Goal: Transaction & Acquisition: Purchase product/service

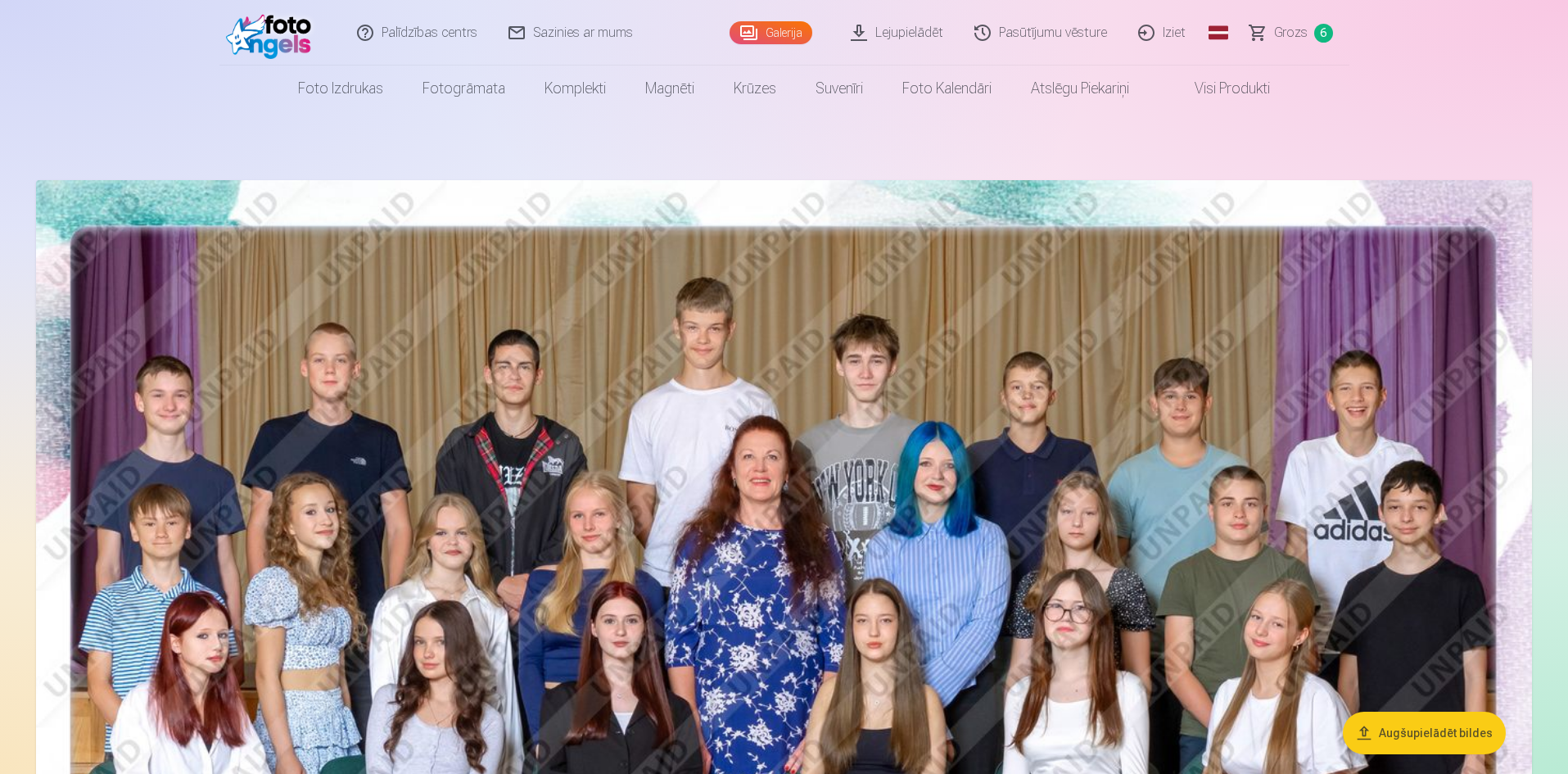
click at [1280, 43] on link "Grozs 6" at bounding box center [1291, 32] width 115 height 66
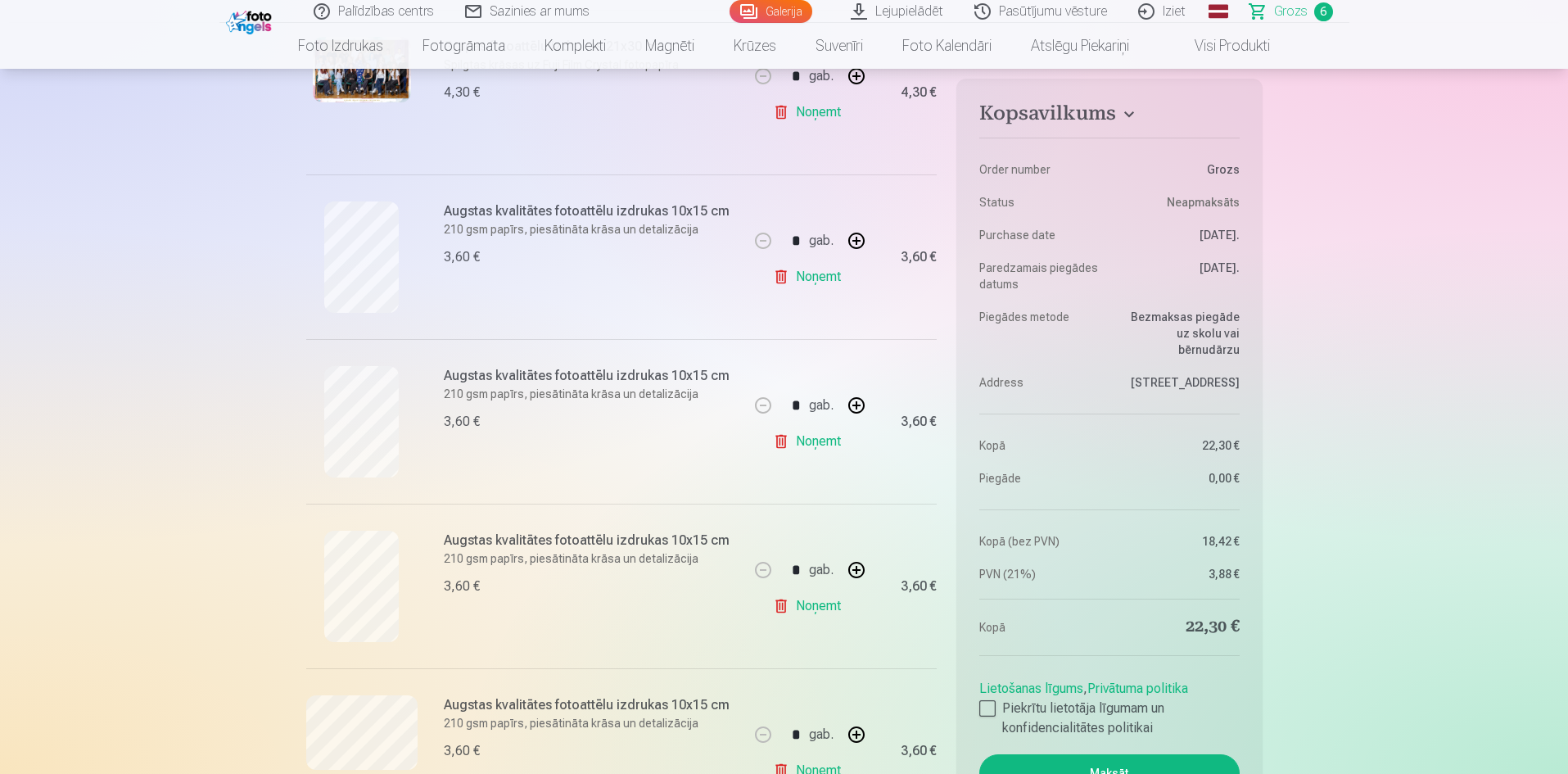
scroll to position [328, 0]
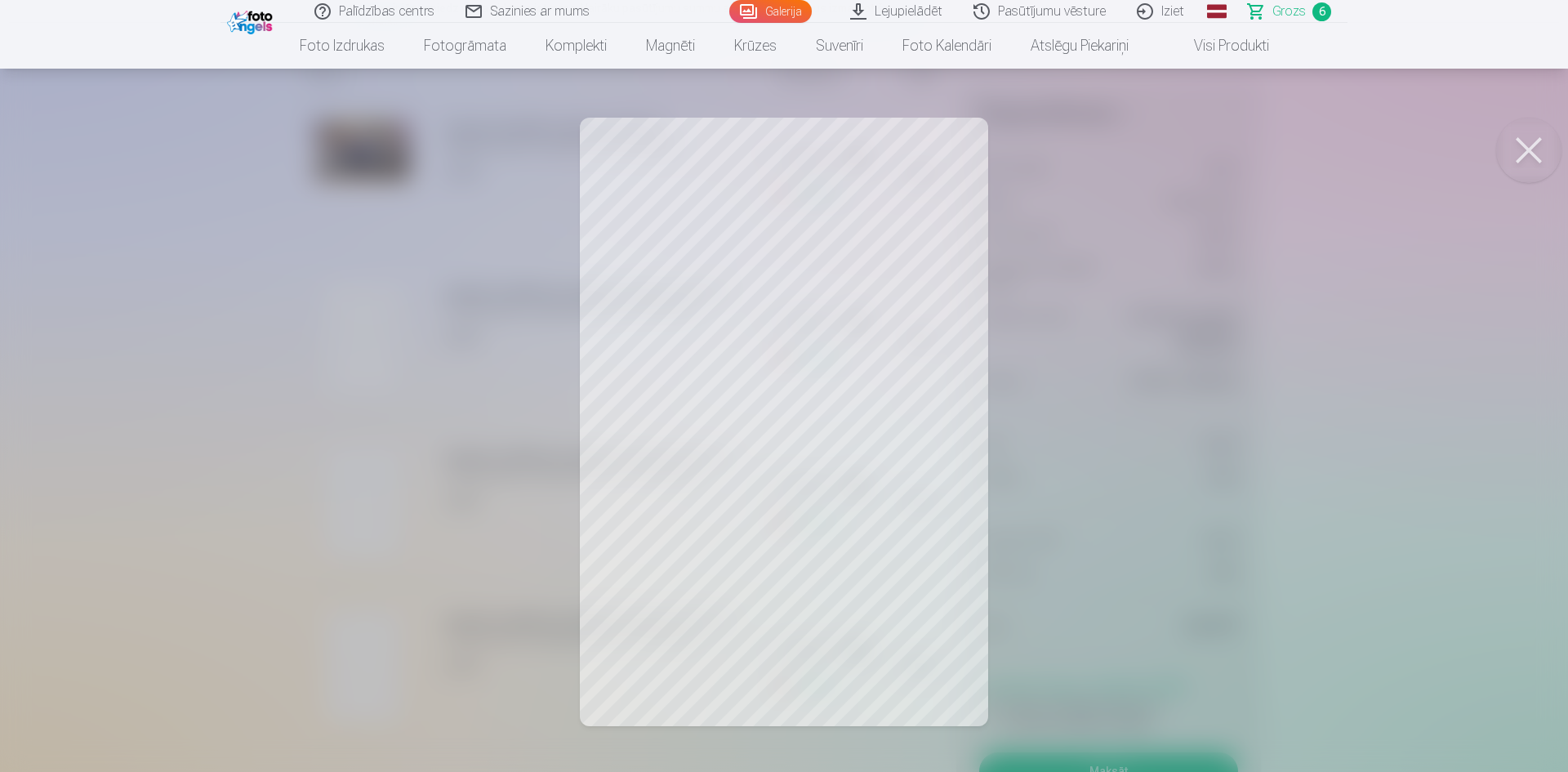
click at [1542, 151] on button at bounding box center [1529, 150] width 66 height 66
click at [1532, 154] on button at bounding box center [1529, 150] width 66 height 66
click at [1539, 160] on button at bounding box center [1529, 150] width 66 height 66
click at [1541, 157] on button at bounding box center [1529, 150] width 66 height 66
click at [1542, 158] on button at bounding box center [1529, 150] width 66 height 66
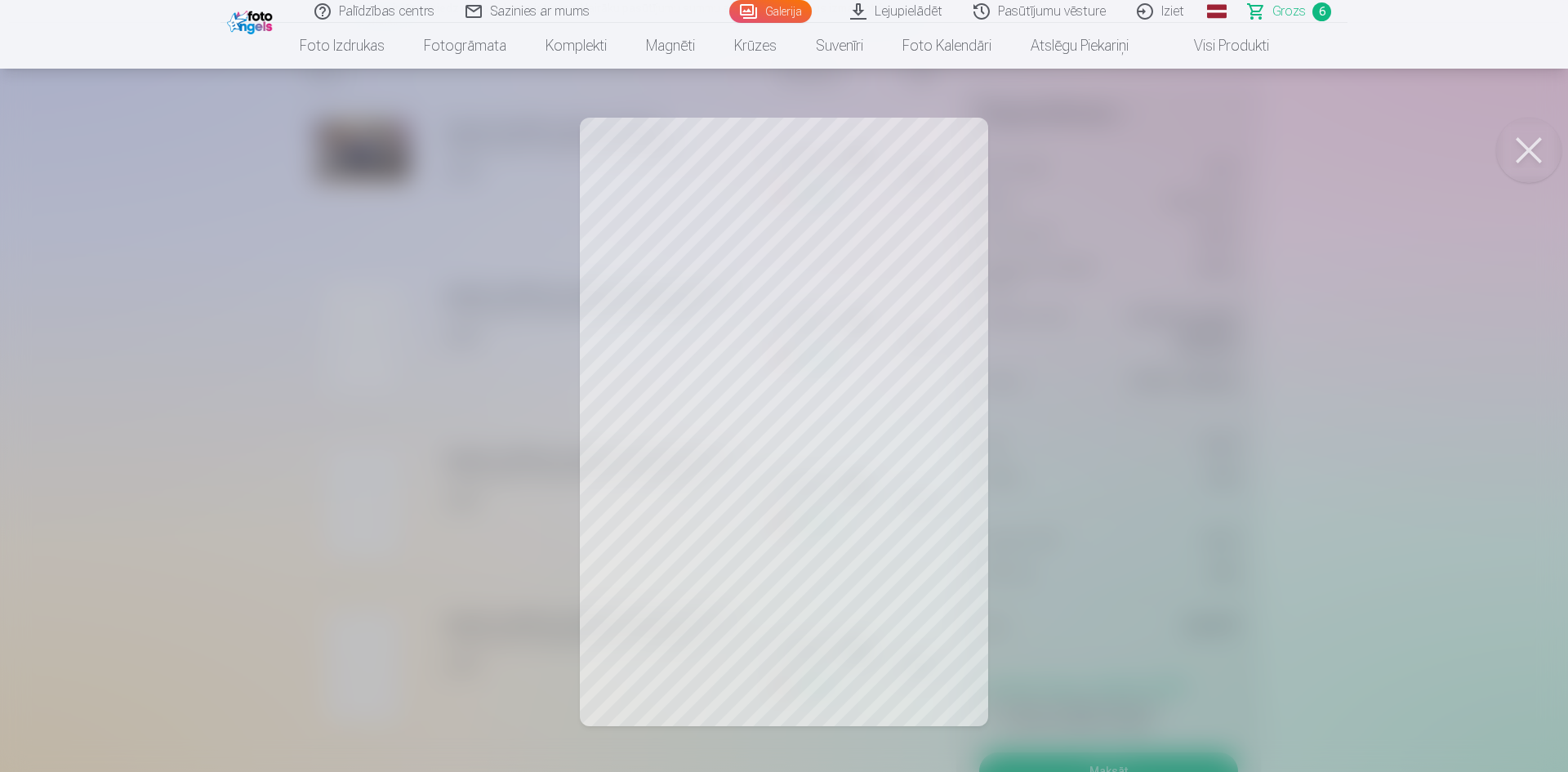
click at [1547, 144] on button at bounding box center [1529, 150] width 66 height 66
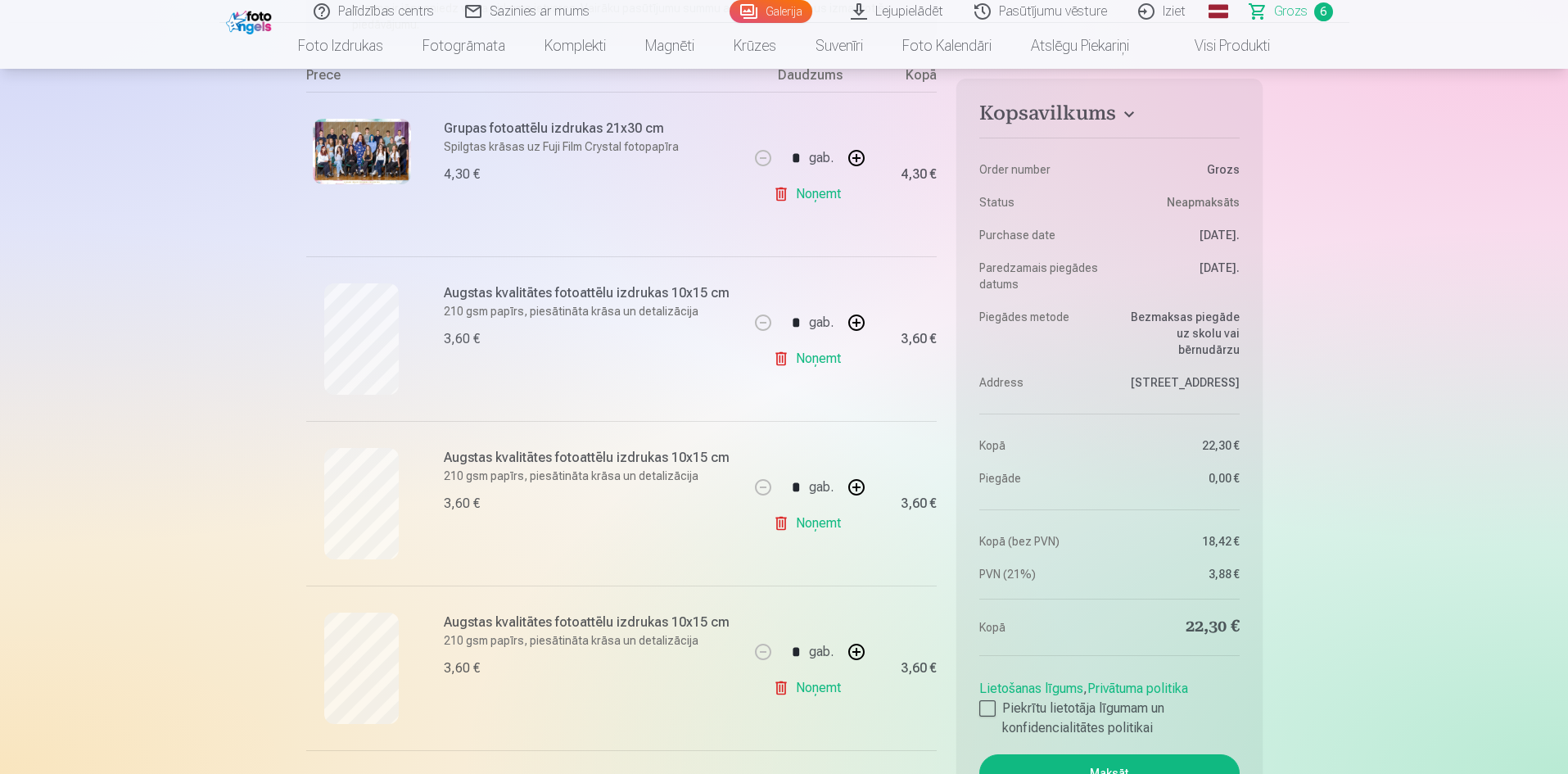
click at [824, 360] on link "Noņemt" at bounding box center [810, 358] width 75 height 32
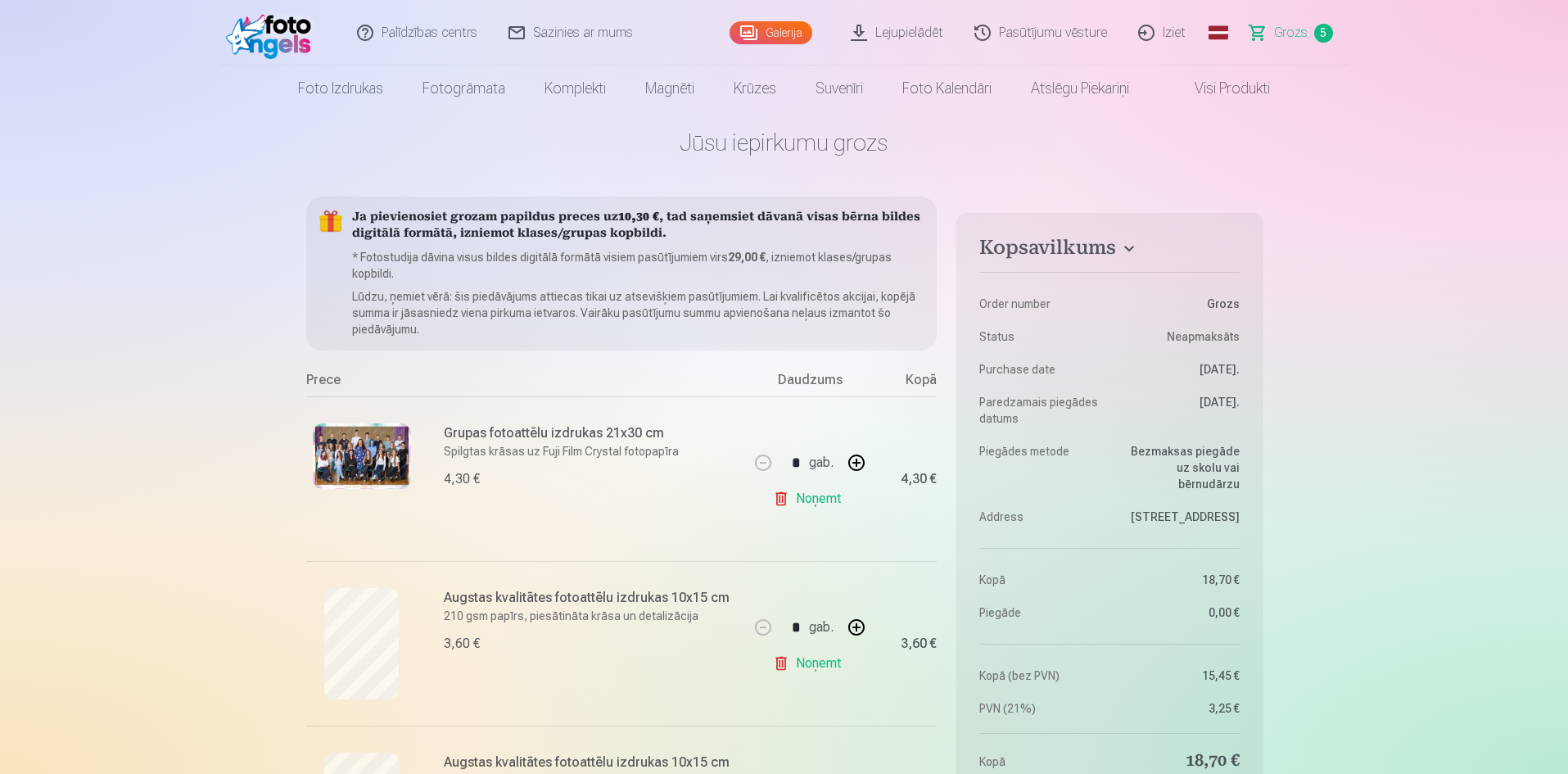
scroll to position [0, 0]
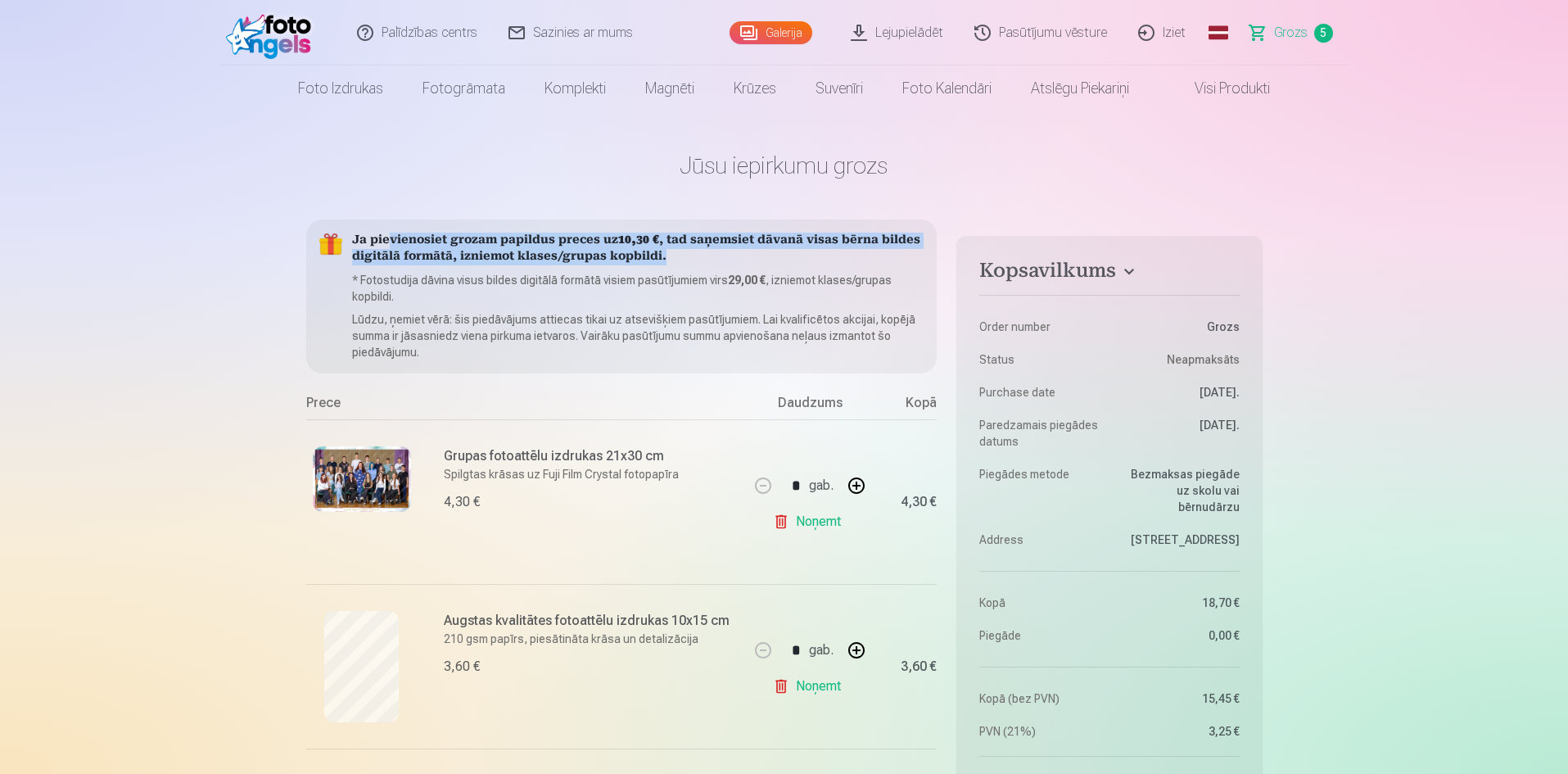
drag, startPoint x: 386, startPoint y: 240, endPoint x: 770, endPoint y: 254, distance: 384.3
click at [770, 254] on h5 "Ja pievienosiet grozam papildus preces uz 10,30 € , tad saņemsiet dāvanā visas …" at bounding box center [638, 248] width 572 height 32
click at [745, 259] on h5 "Ja pievienosiet grozam papildus preces uz 10,30 € , tad saņemsiet dāvanā visas …" at bounding box center [638, 248] width 572 height 32
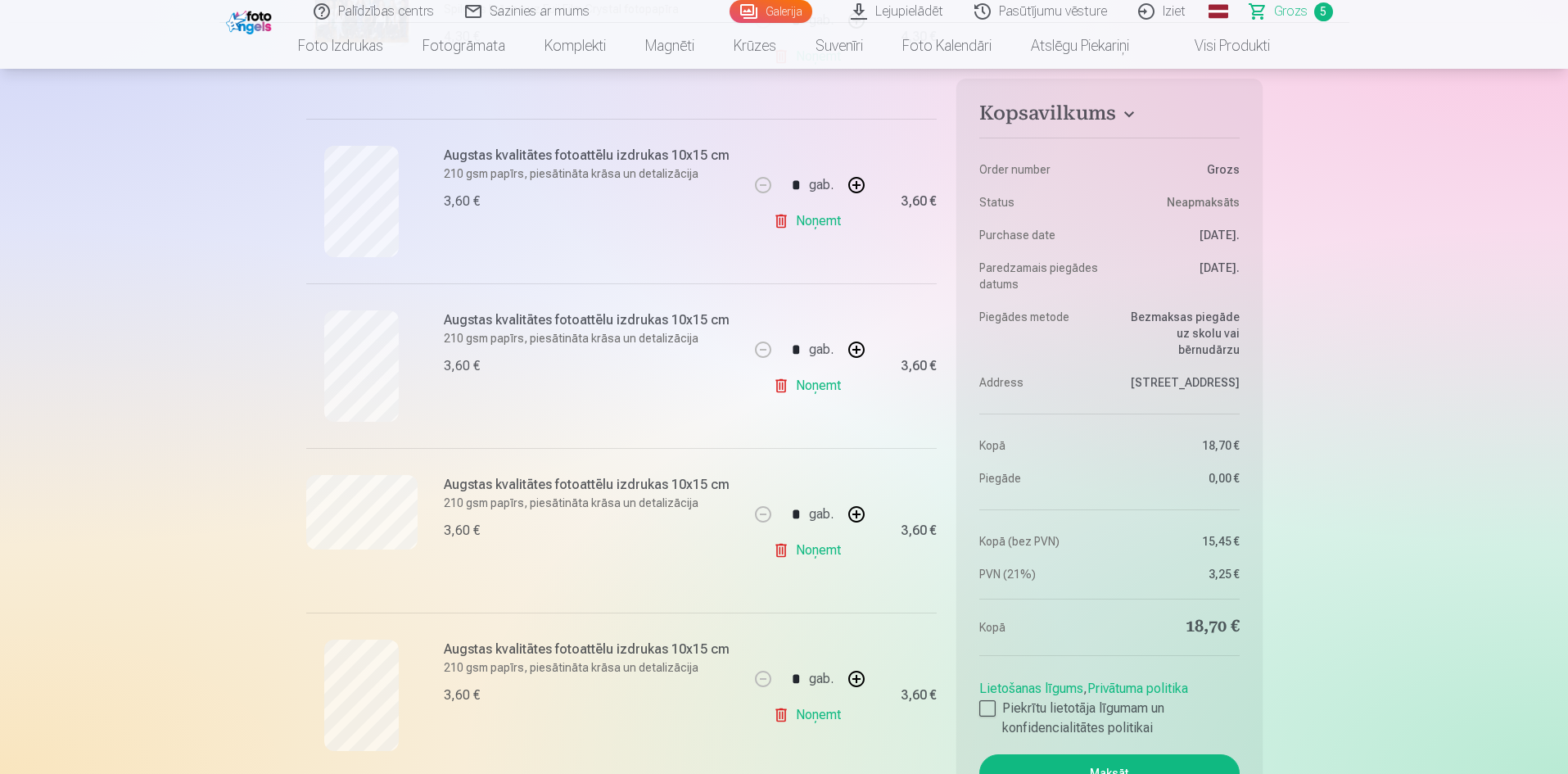
scroll to position [491, 0]
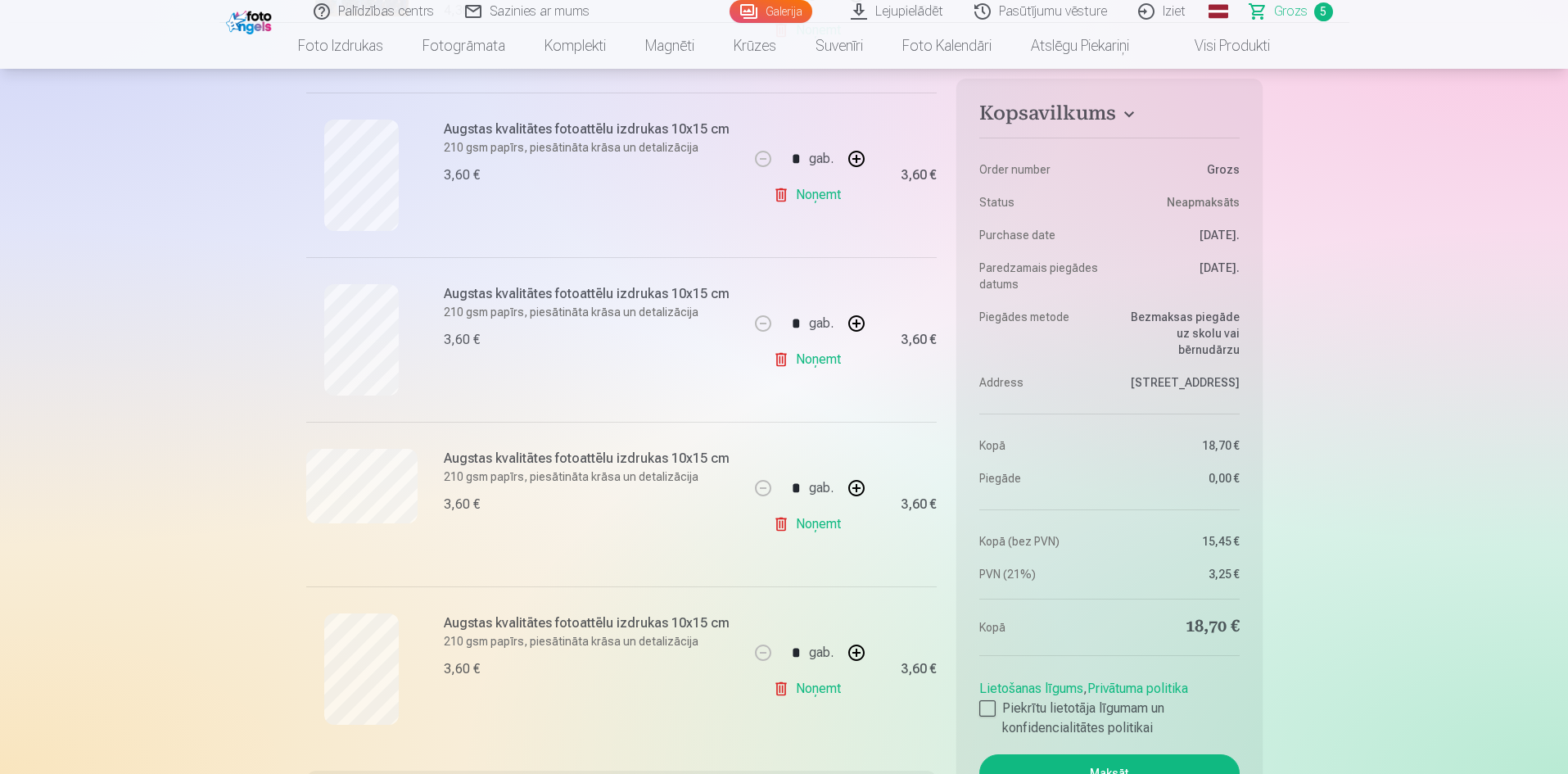
click at [840, 353] on link "Noņemt" at bounding box center [810, 359] width 75 height 32
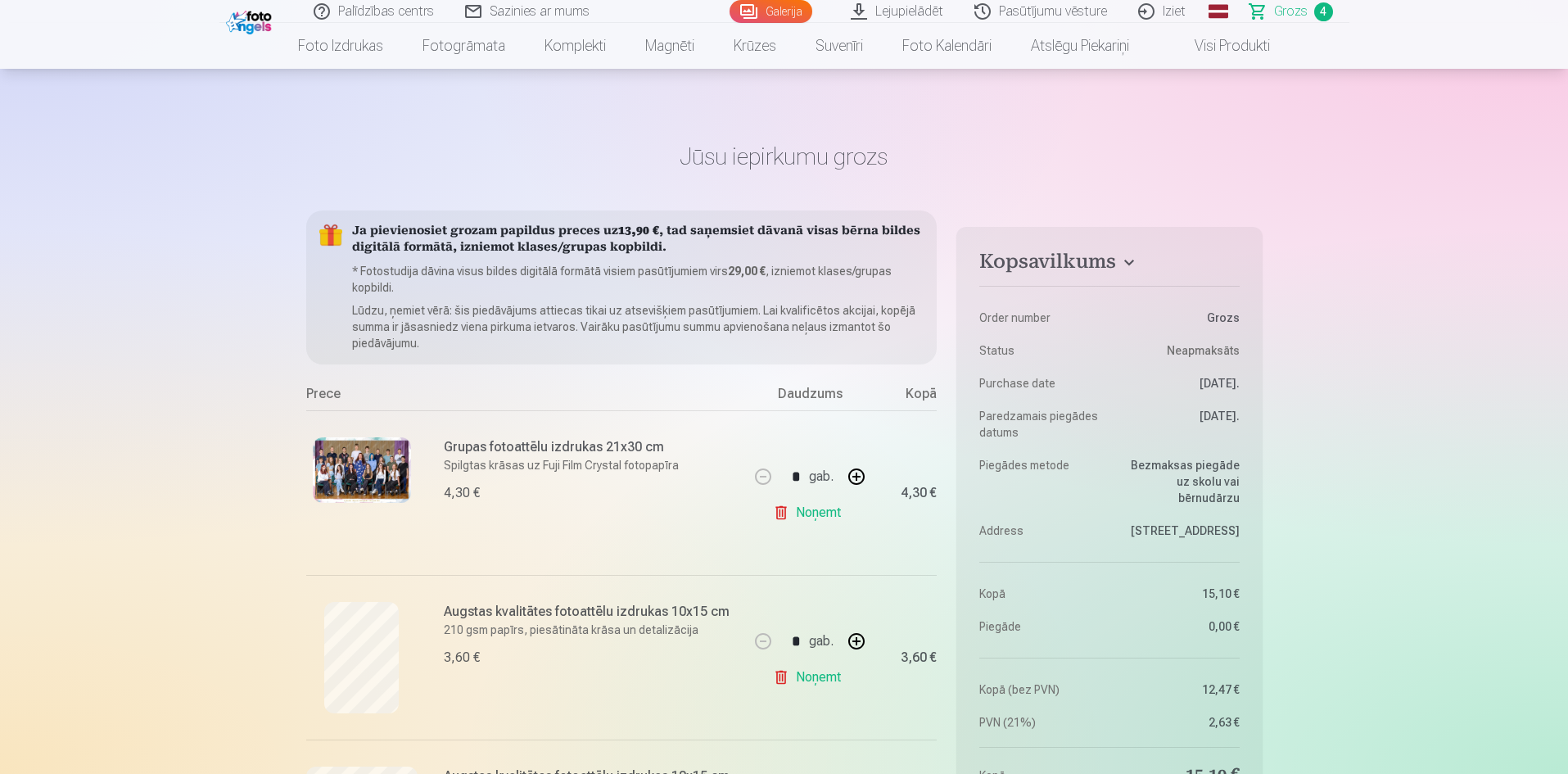
scroll to position [0, 0]
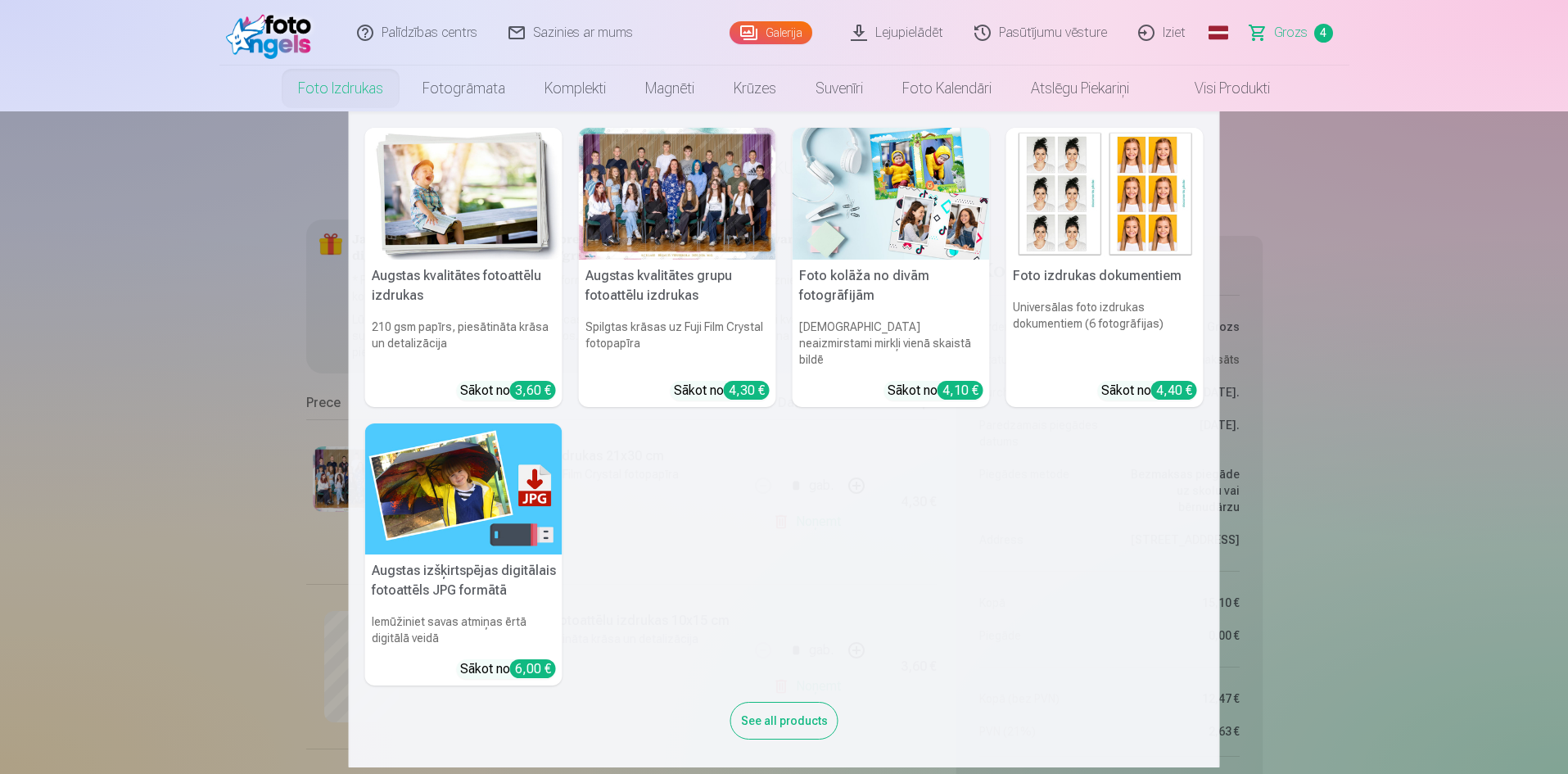
click at [335, 87] on link "Foto izdrukas" at bounding box center [340, 88] width 125 height 46
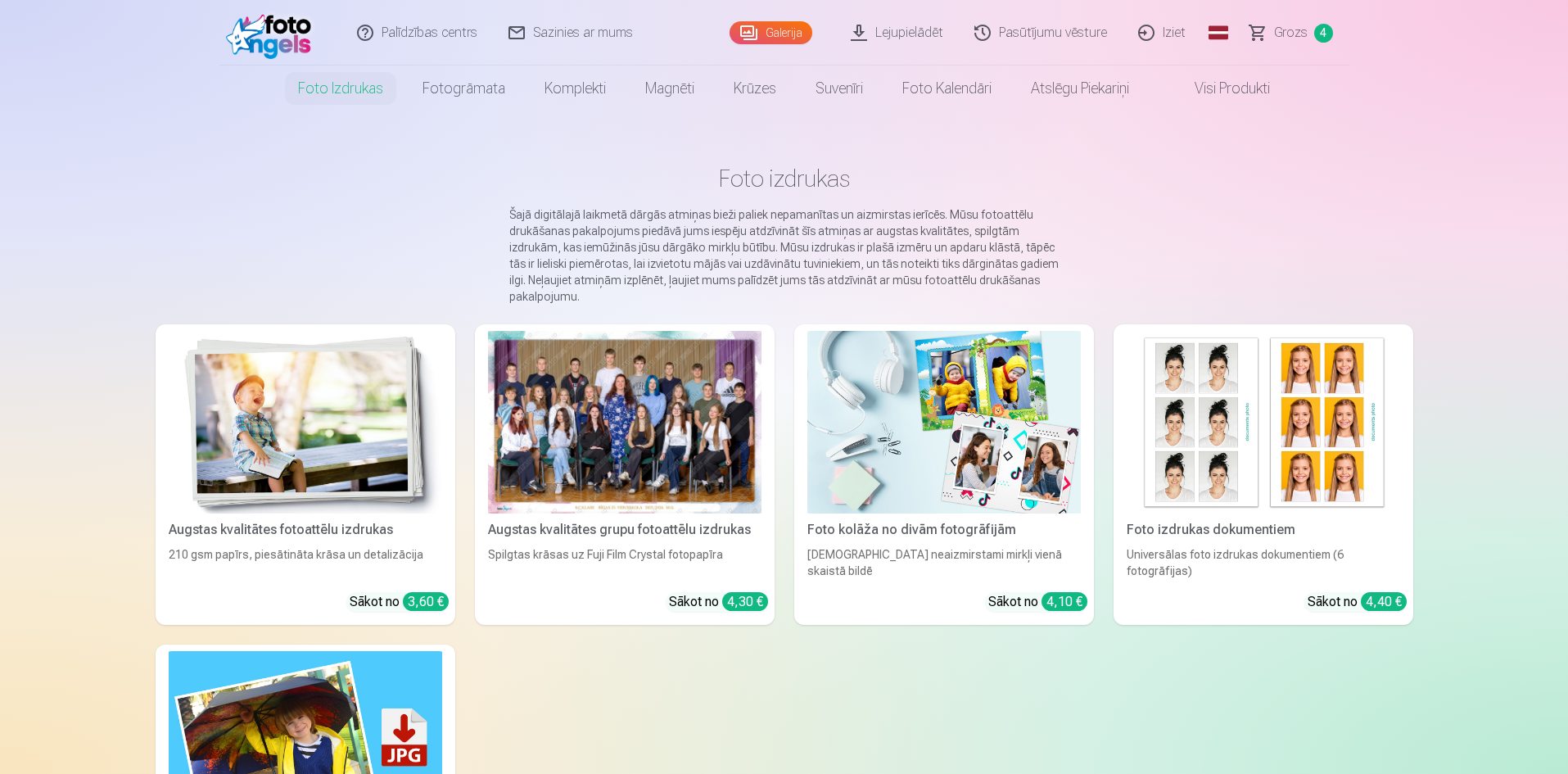
click at [789, 29] on link "Galerija" at bounding box center [771, 32] width 82 height 23
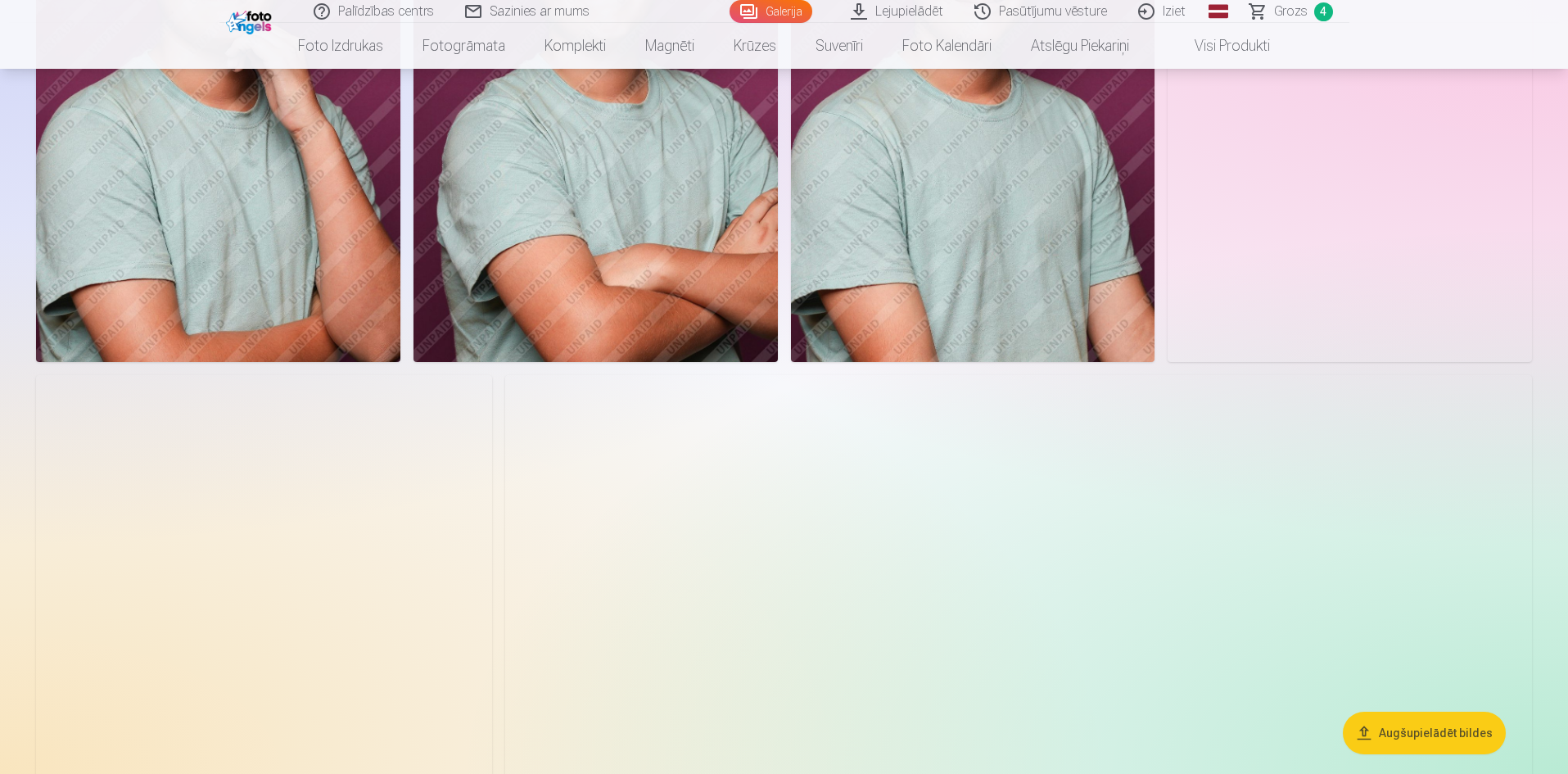
scroll to position [6795, 0]
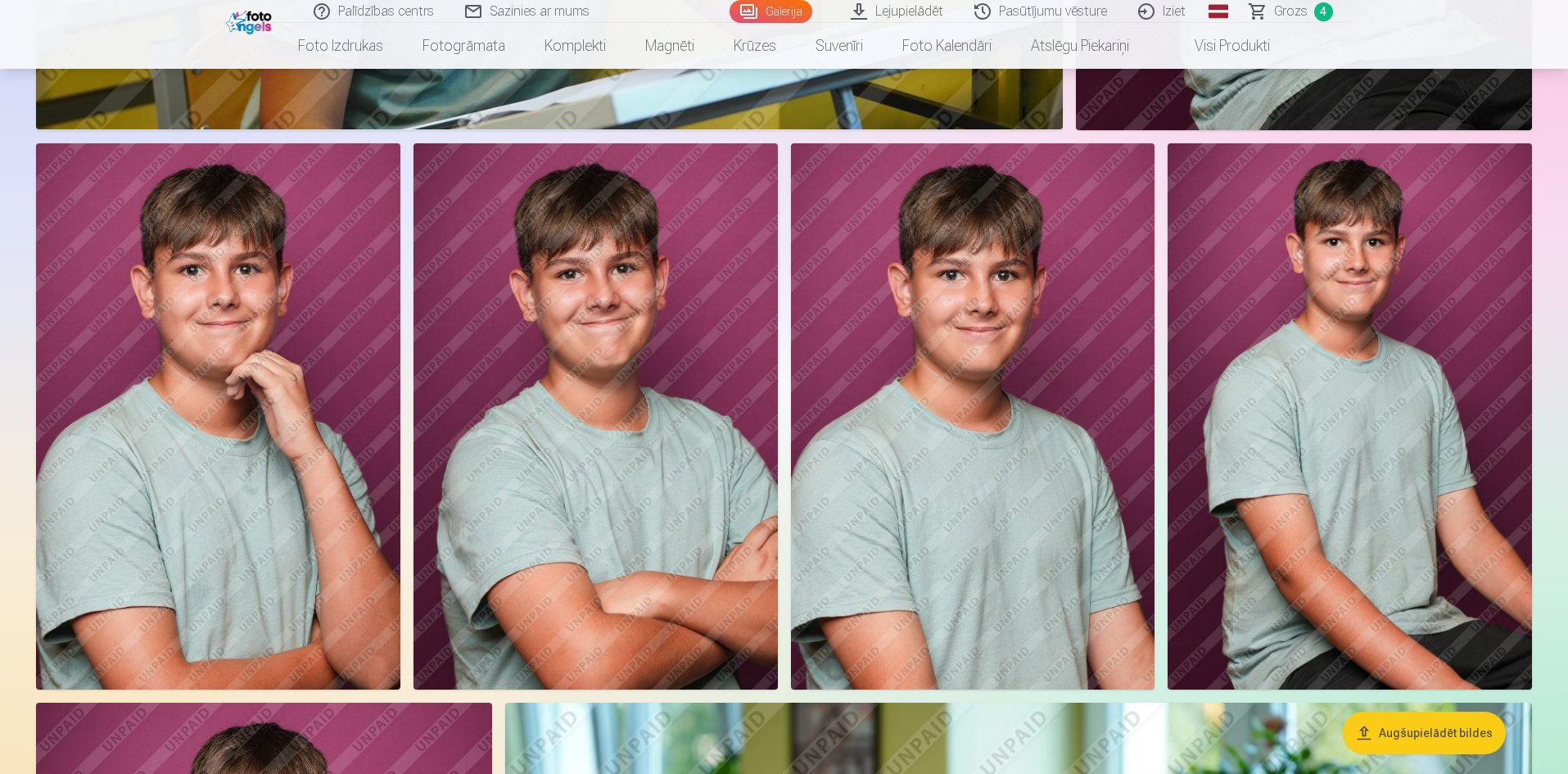
click at [1355, 403] on img at bounding box center [1349, 416] width 364 height 546
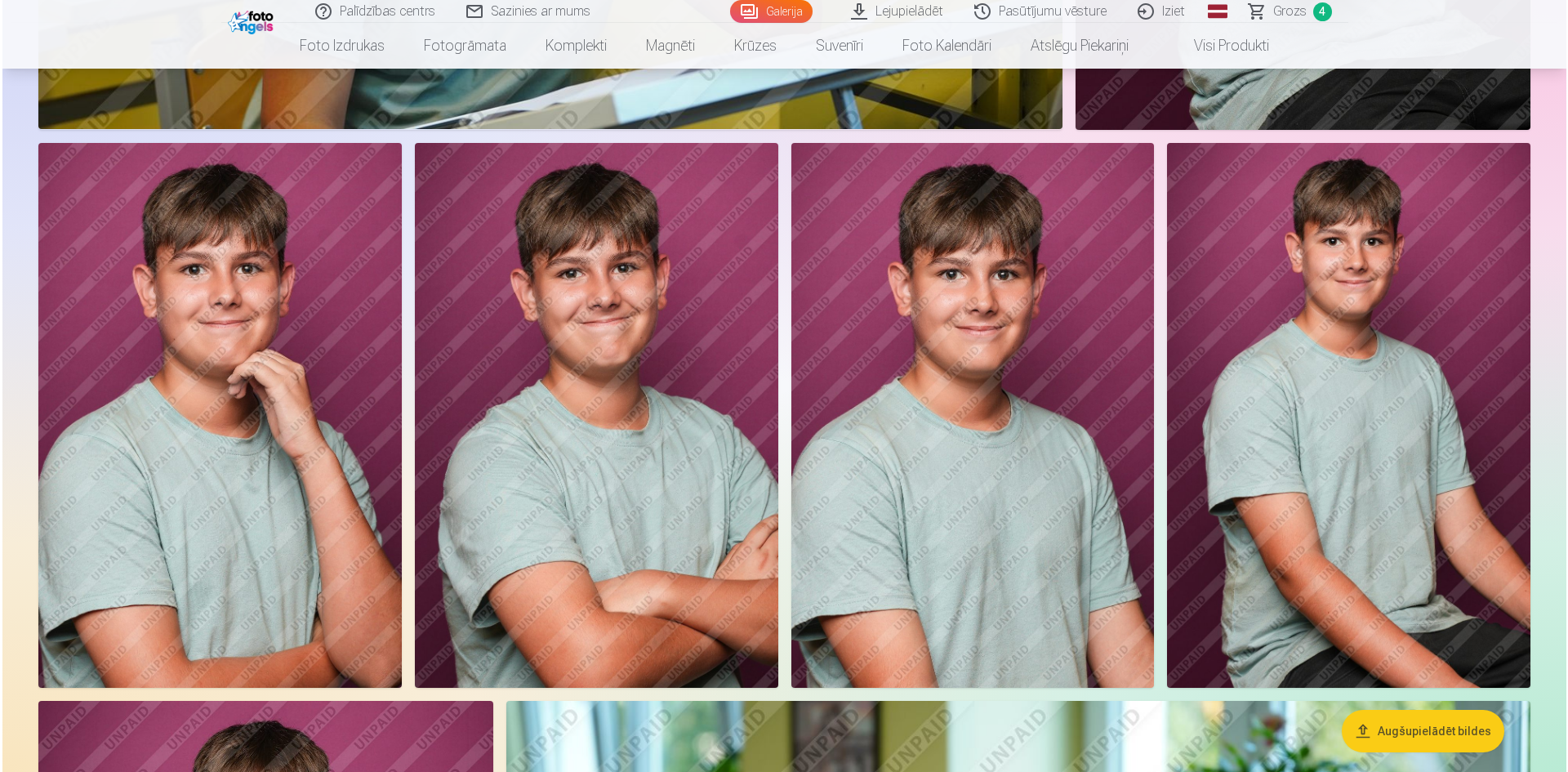
scroll to position [6793, 0]
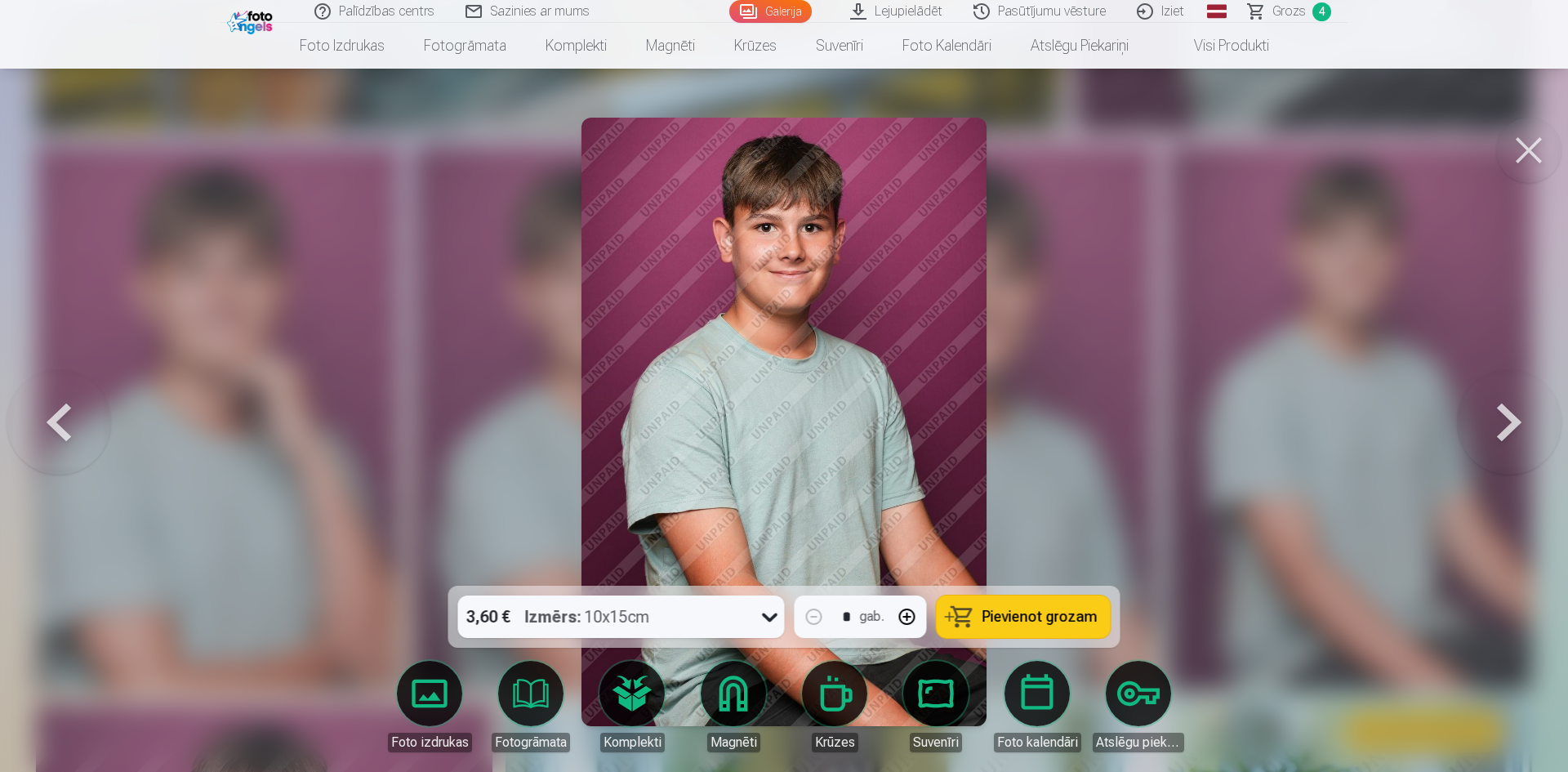
click at [998, 621] on span "Pievienot grozam" at bounding box center [1040, 616] width 115 height 15
click at [1518, 157] on button at bounding box center [1529, 150] width 66 height 66
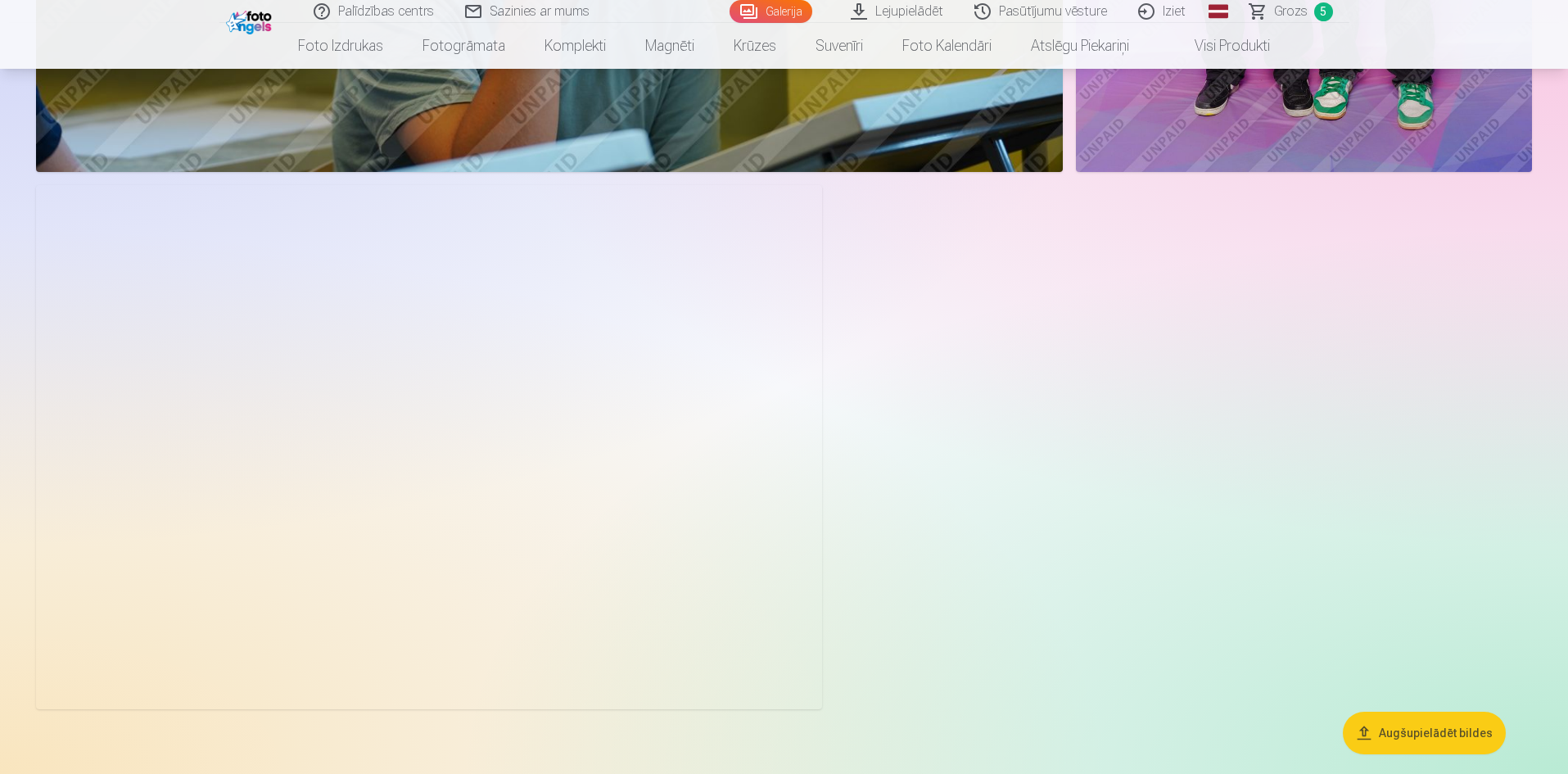
scroll to position [8923, 0]
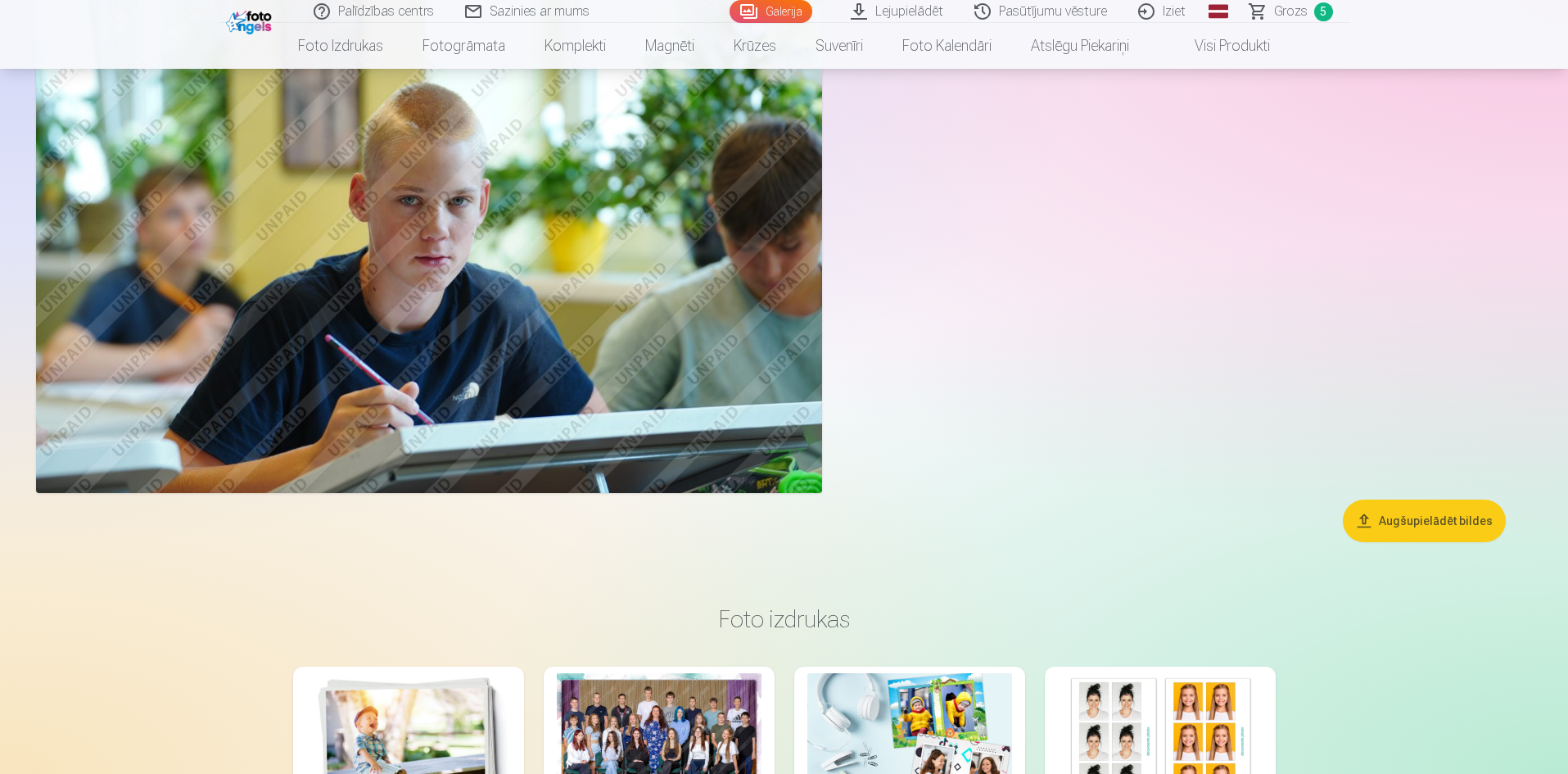
click at [1284, 16] on span "Grozs" at bounding box center [1291, 12] width 33 height 20
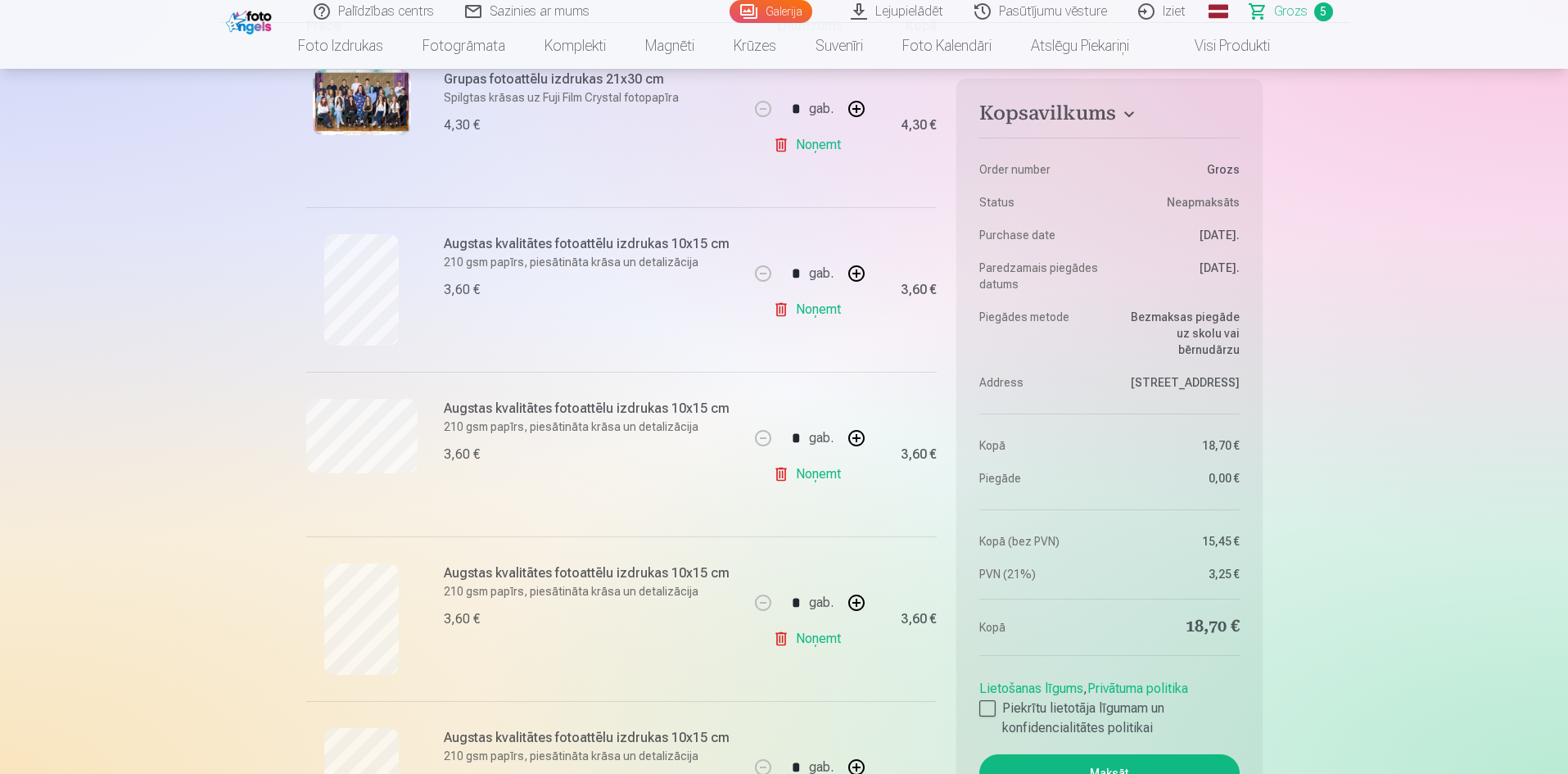
scroll to position [328, 0]
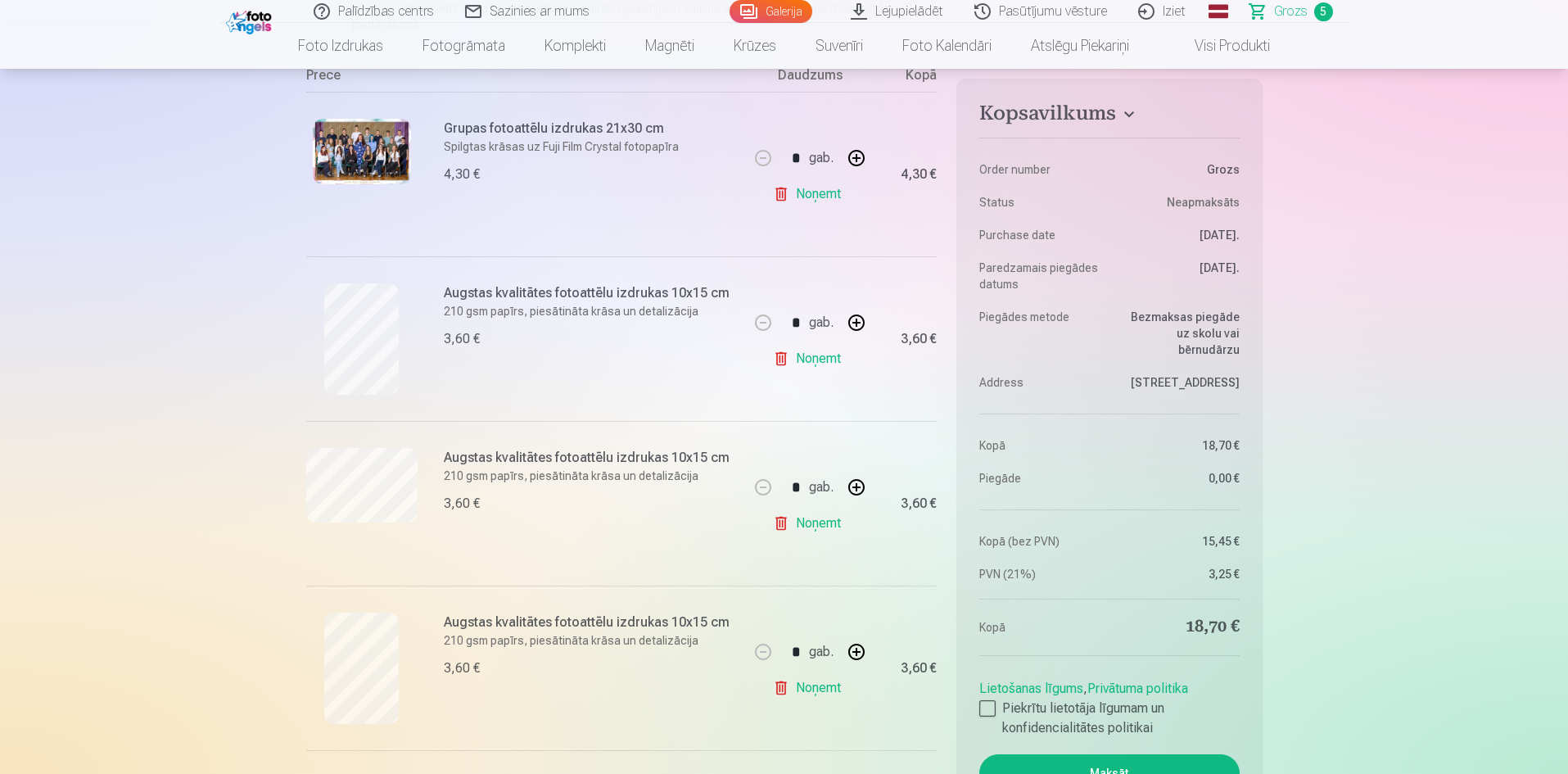
click at [812, 366] on link "Noņemt" at bounding box center [810, 358] width 75 height 32
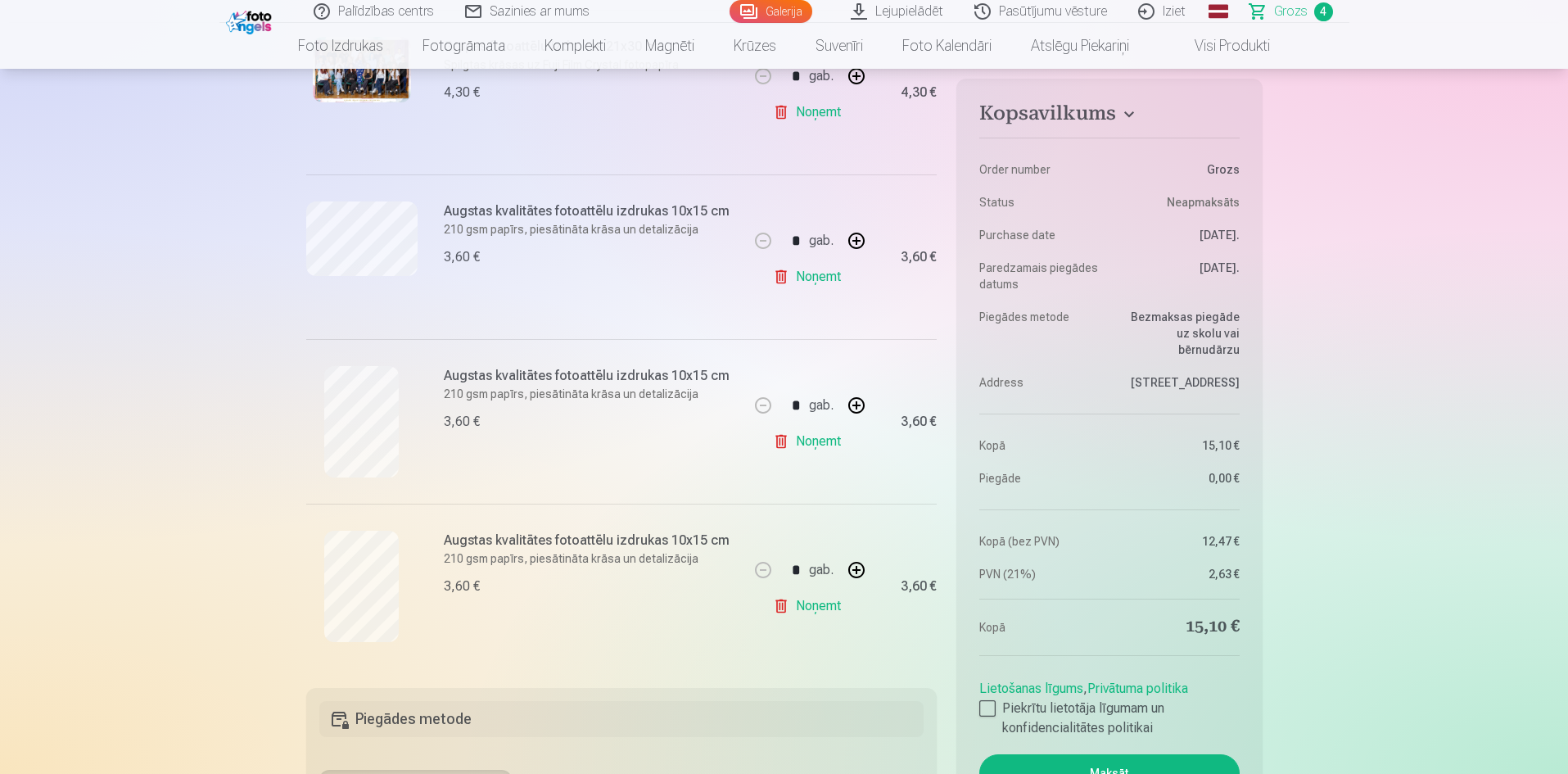
scroll to position [573, 0]
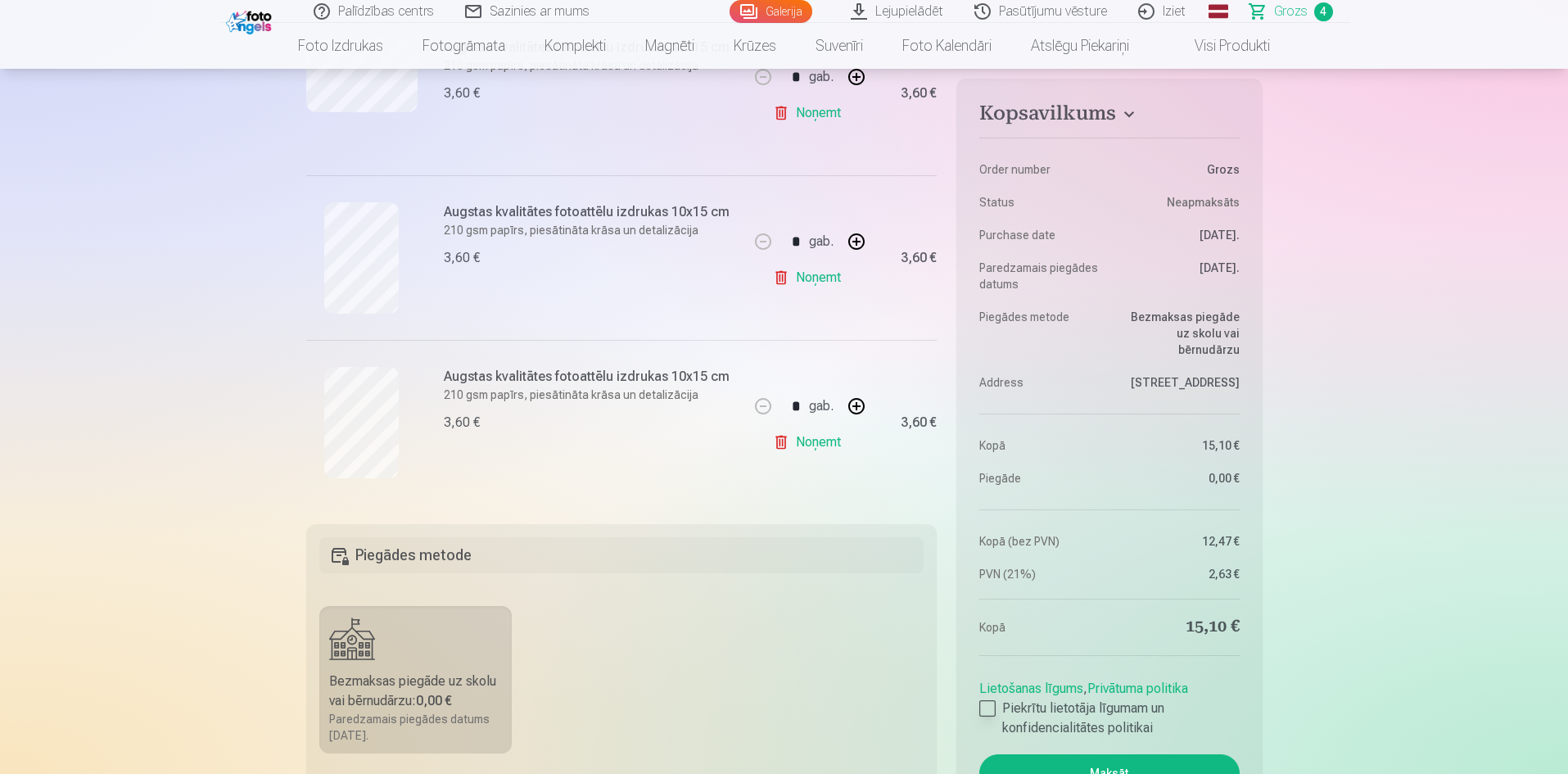
click at [996, 709] on label "Piekrītu lietotāja līgumam un konfidencialitātes politikai" at bounding box center [1109, 718] width 260 height 39
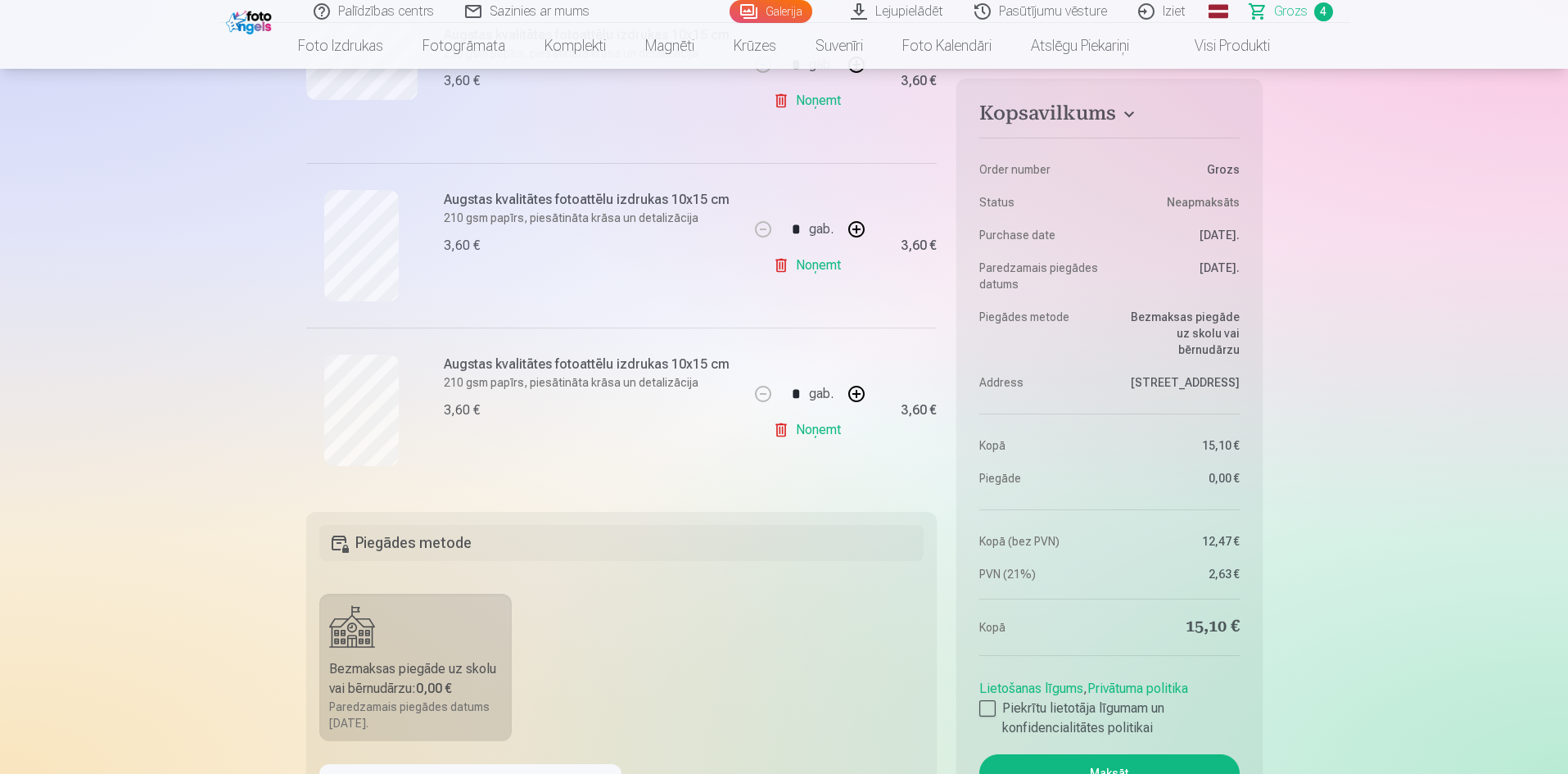
scroll to position [901, 0]
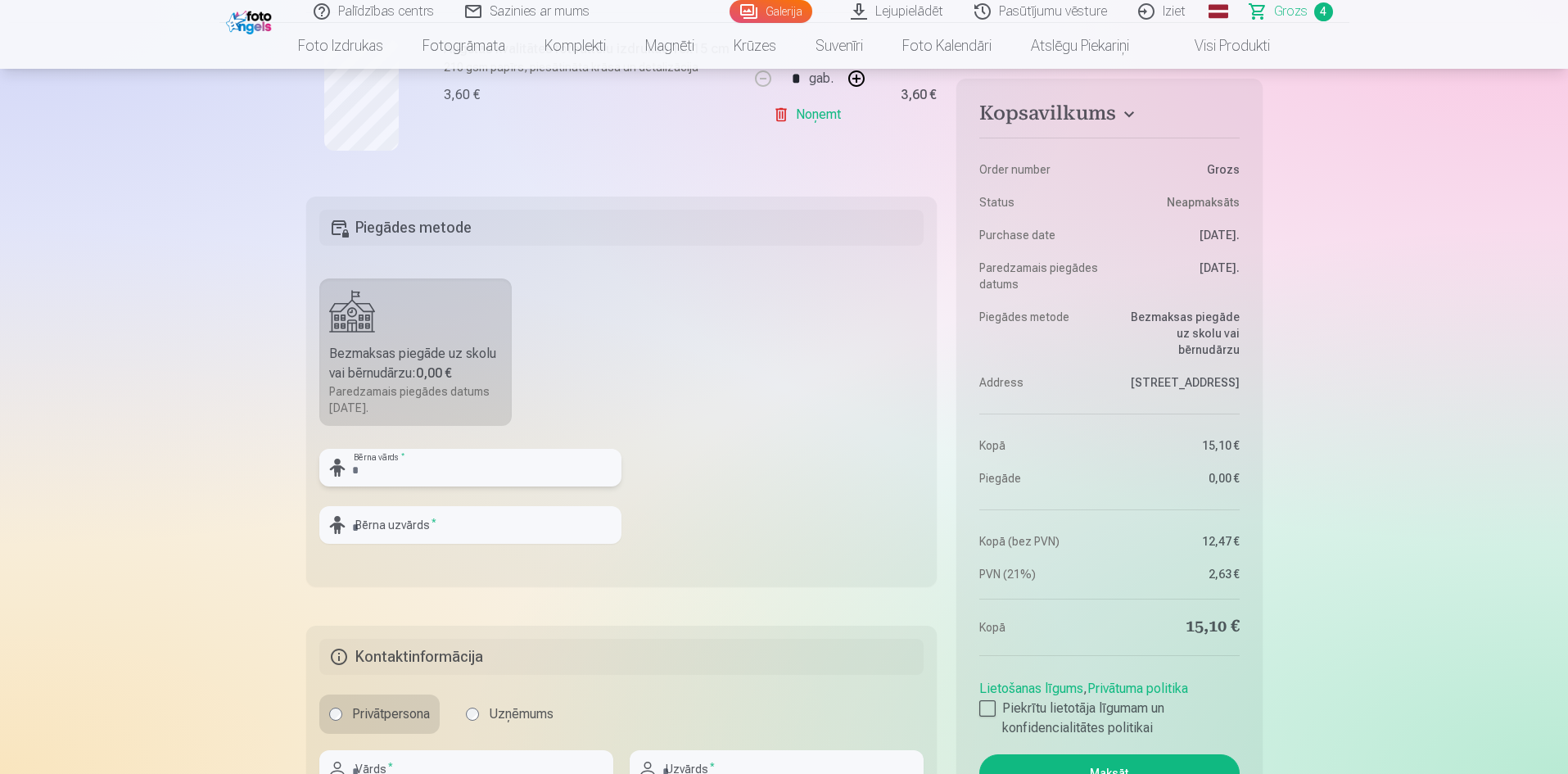
click at [463, 472] on input "text" at bounding box center [470, 467] width 302 height 37
type input "******"
click at [452, 520] on input "text" at bounding box center [470, 525] width 302 height 37
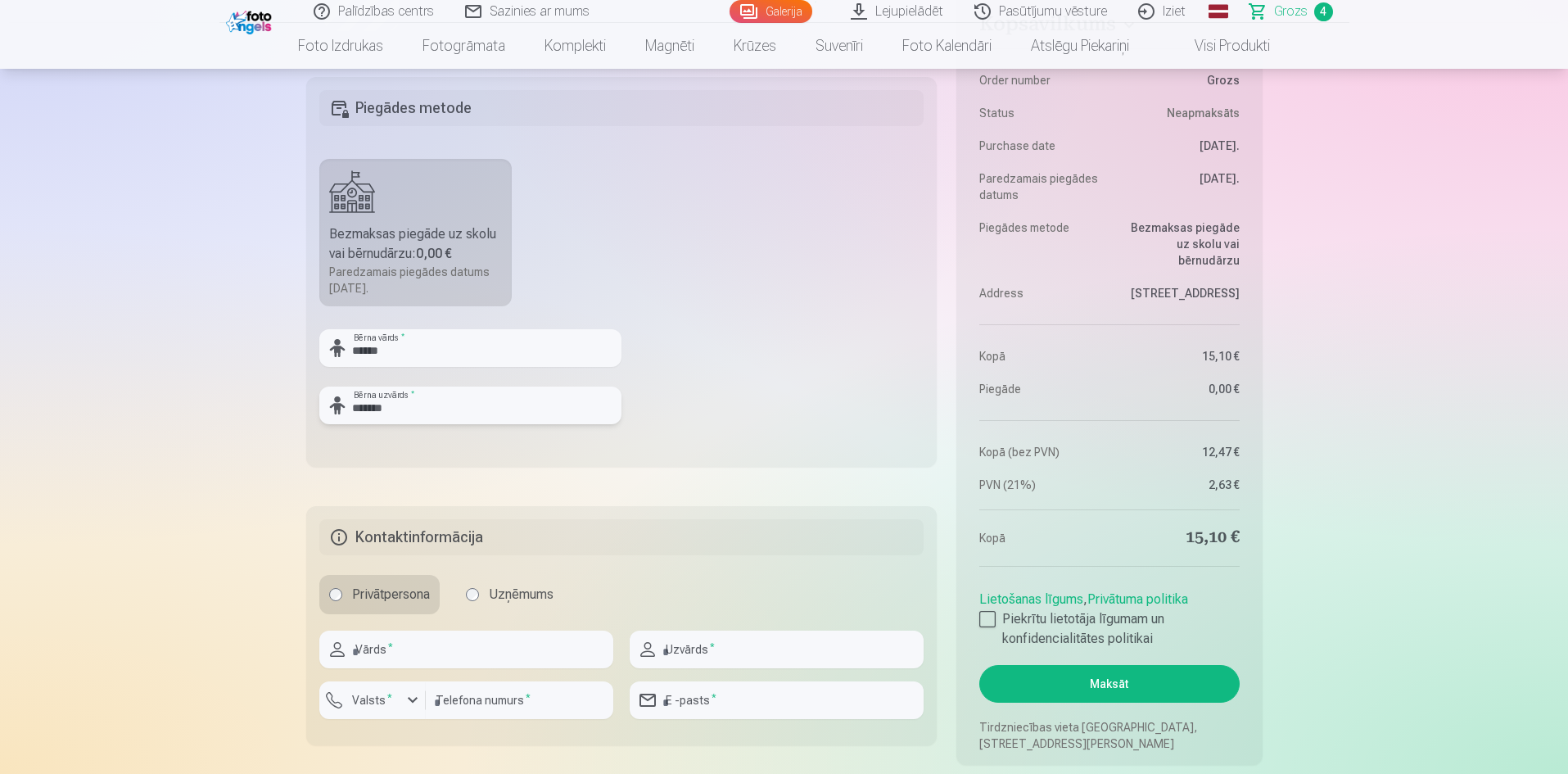
scroll to position [1146, 0]
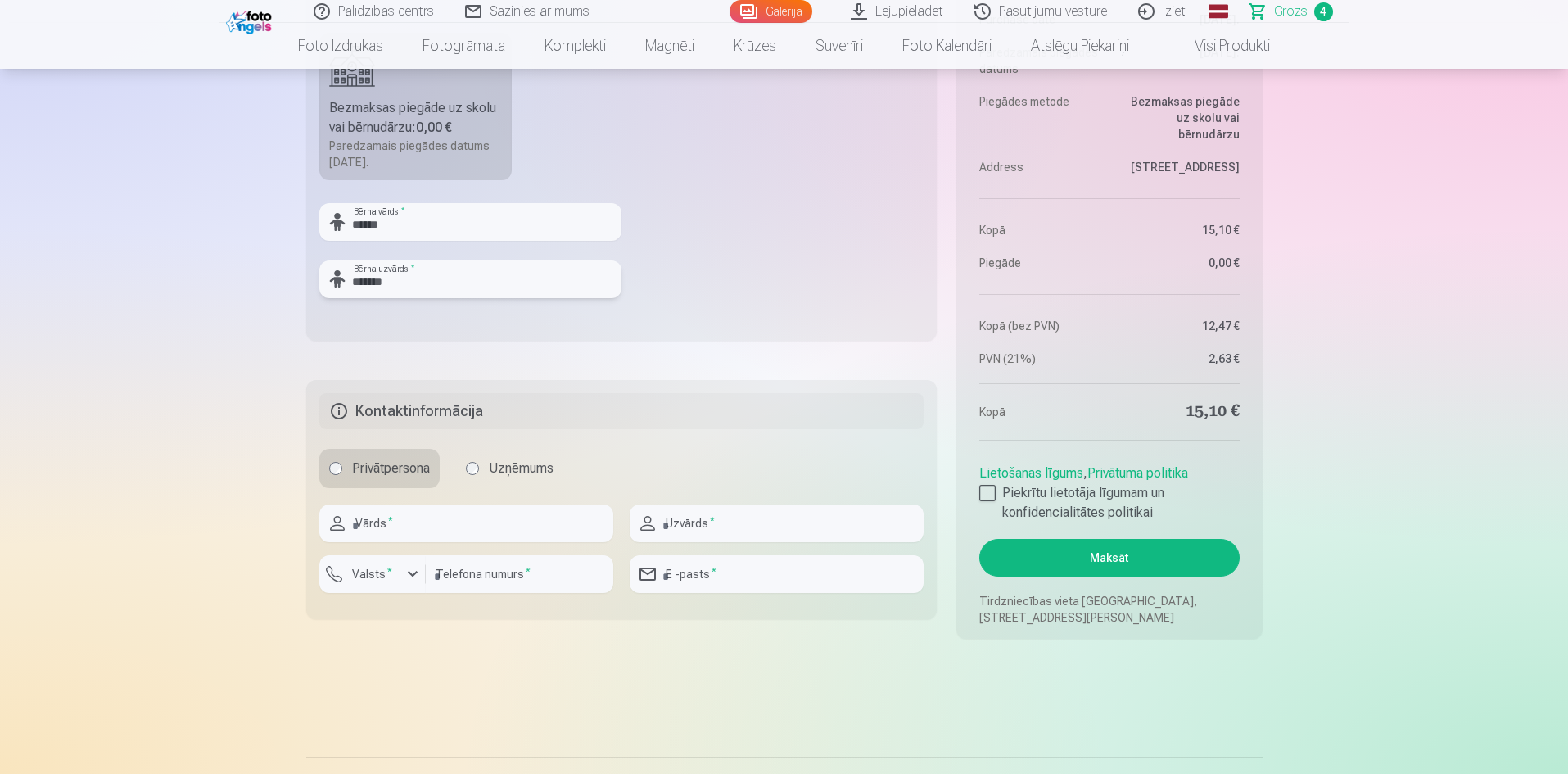
type input "*******"
click at [400, 525] on input "text" at bounding box center [466, 523] width 294 height 37
type input "********"
click at [725, 522] on input "text" at bounding box center [777, 523] width 294 height 37
type input "*******"
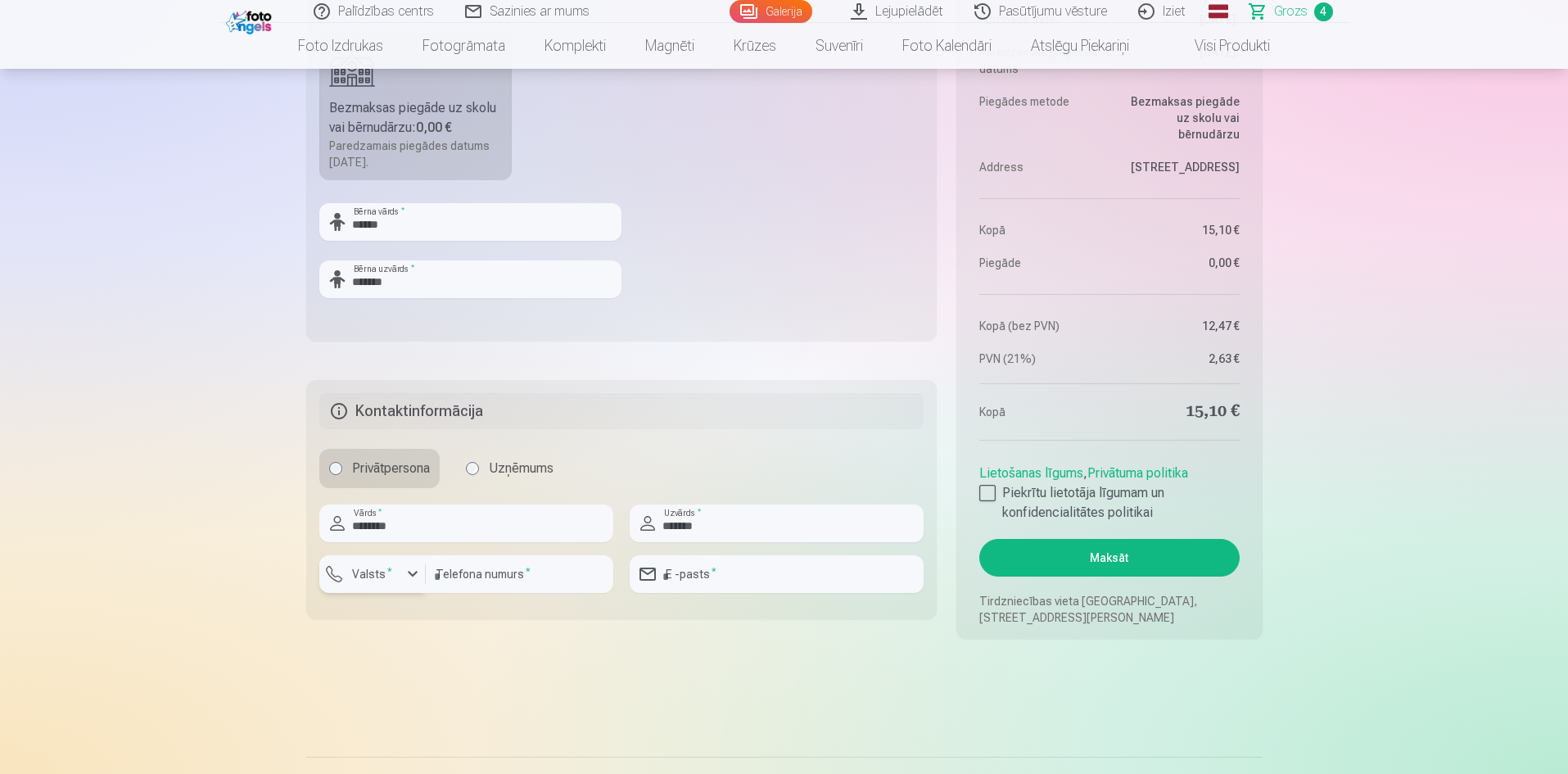
click at [409, 578] on div "button" at bounding box center [413, 574] width 20 height 20
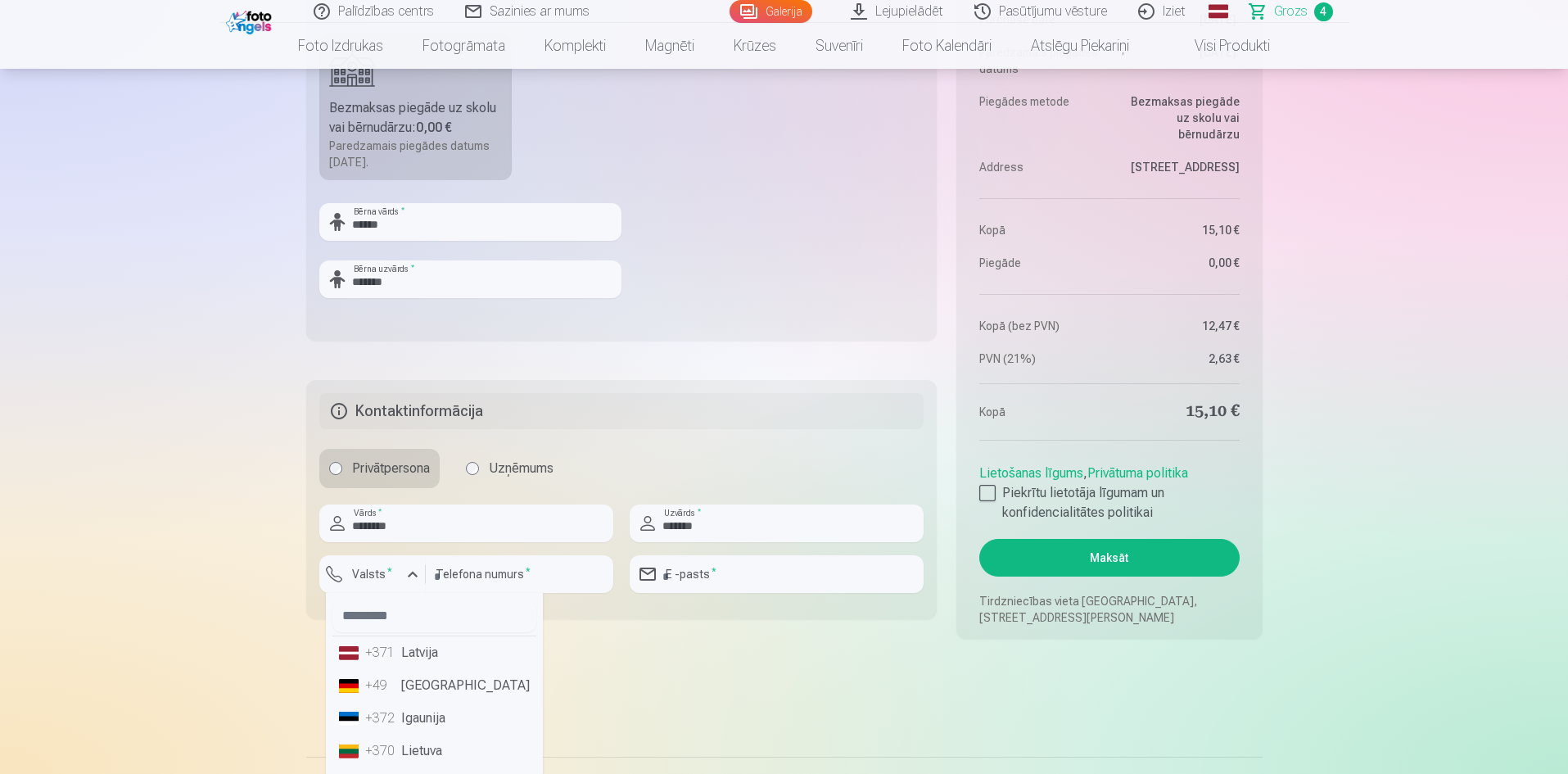
click at [380, 659] on div "+371" at bounding box center [381, 652] width 32 height 20
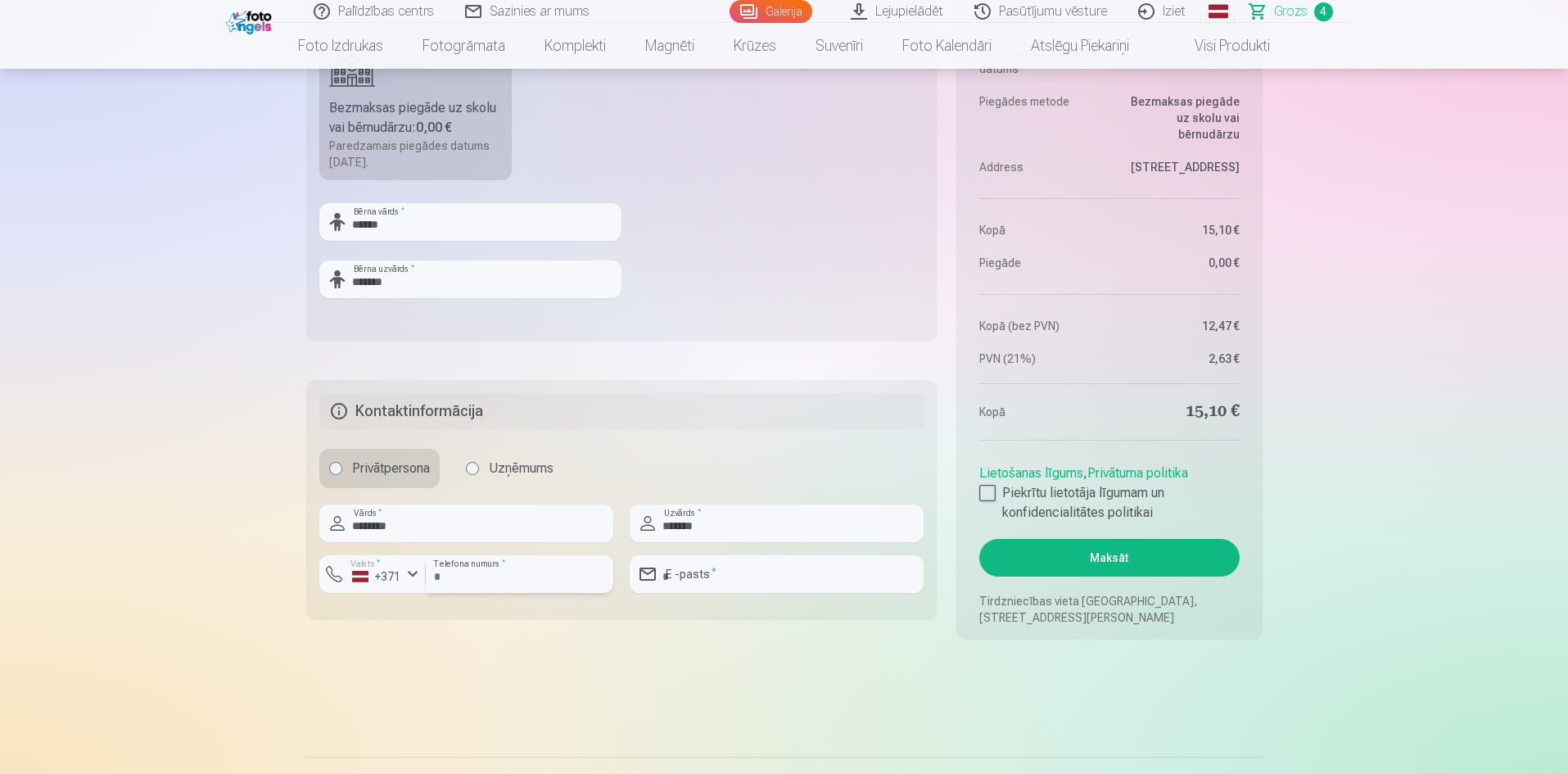
click at [481, 578] on input "number" at bounding box center [519, 574] width 187 height 37
type input "********"
click at [743, 581] on input "email" at bounding box center [777, 574] width 294 height 37
type input "**********"
click at [1067, 571] on button "Maksāt" at bounding box center [1109, 557] width 260 height 37
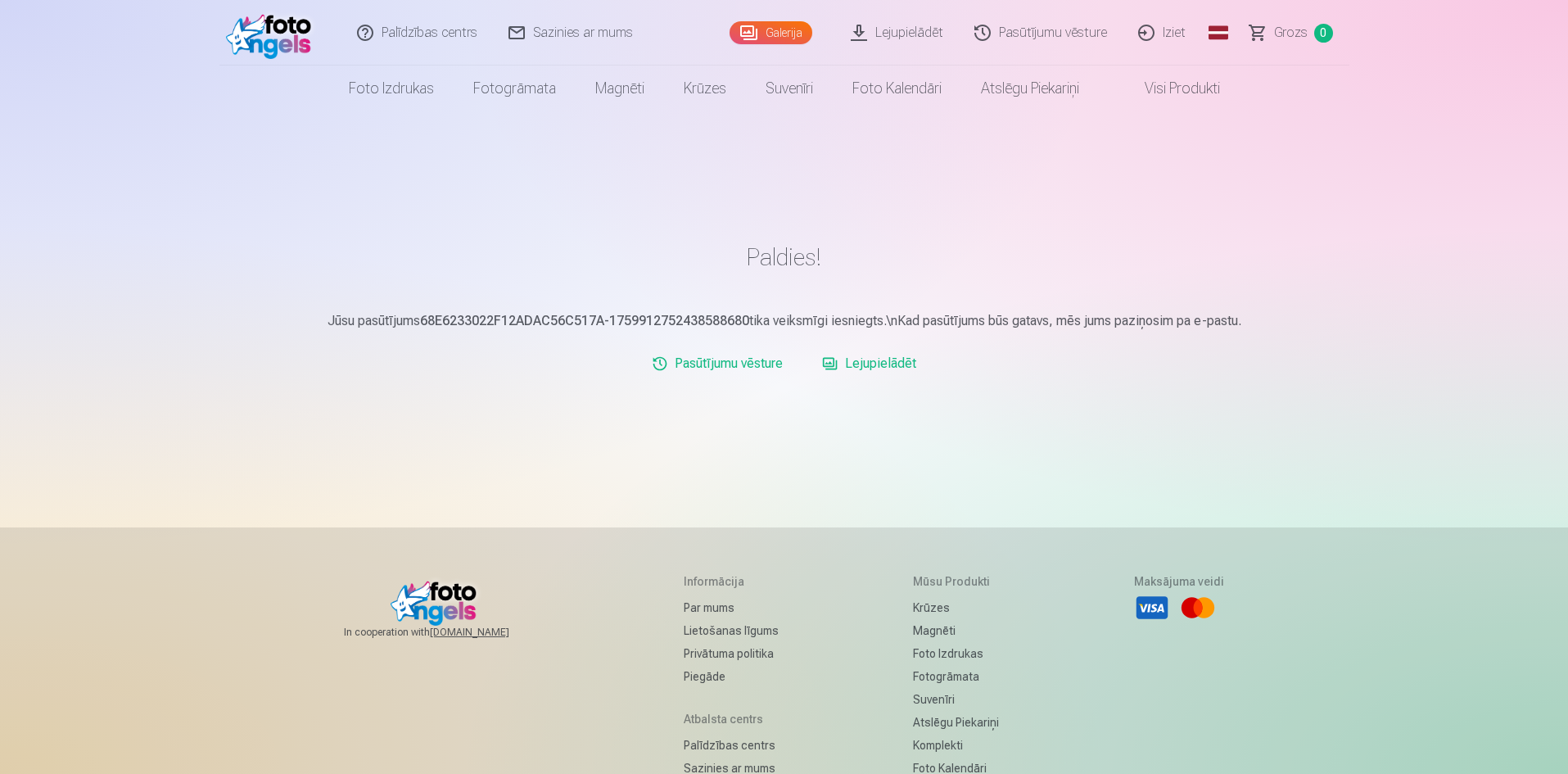
click at [1174, 29] on link "Iziet" at bounding box center [1163, 32] width 78 height 66
